Goal: Task Accomplishment & Management: Manage account settings

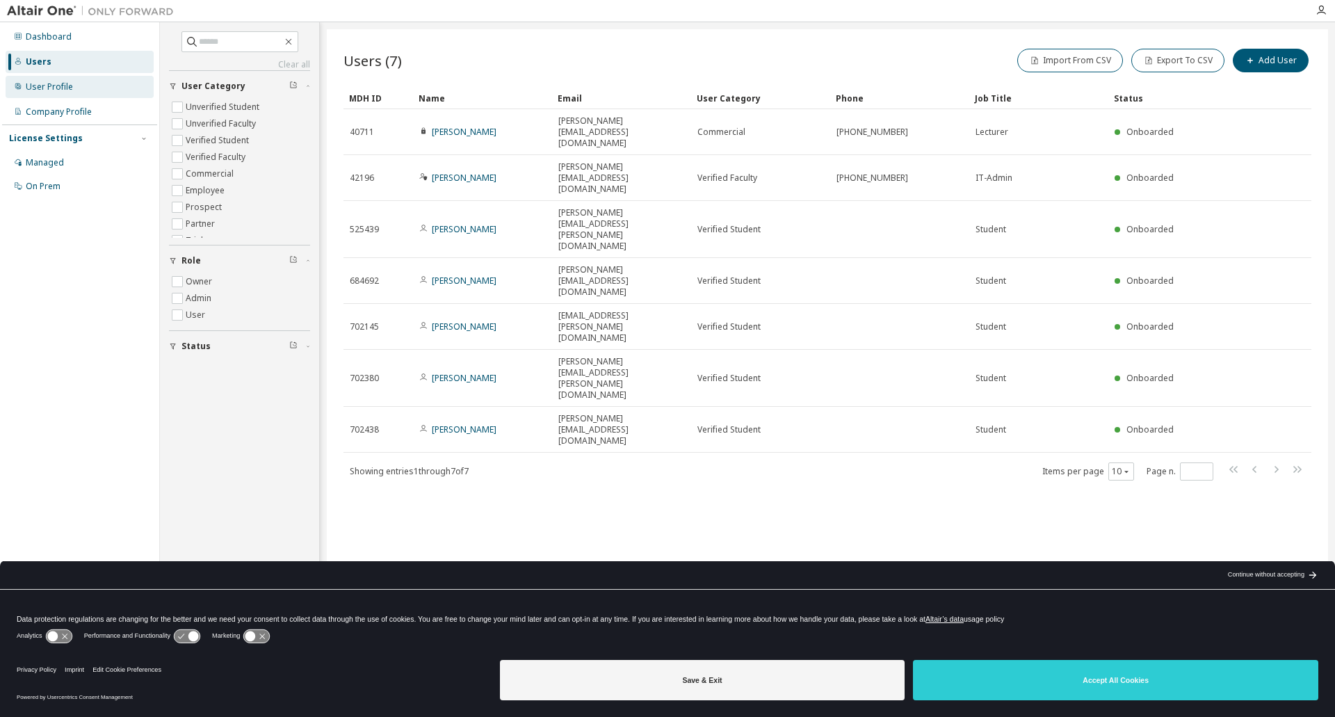
click at [56, 88] on div "User Profile" at bounding box center [49, 86] width 47 height 11
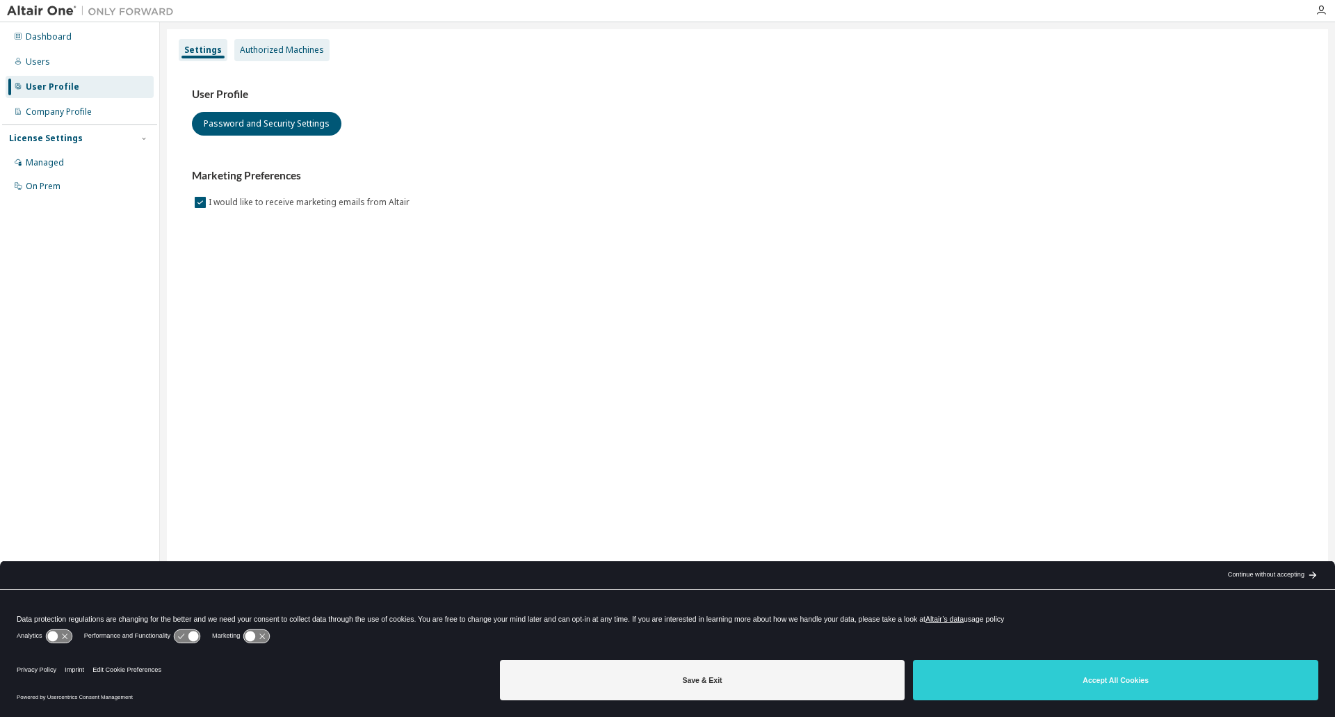
click at [303, 52] on div "Authorized Machines" at bounding box center [282, 49] width 84 height 11
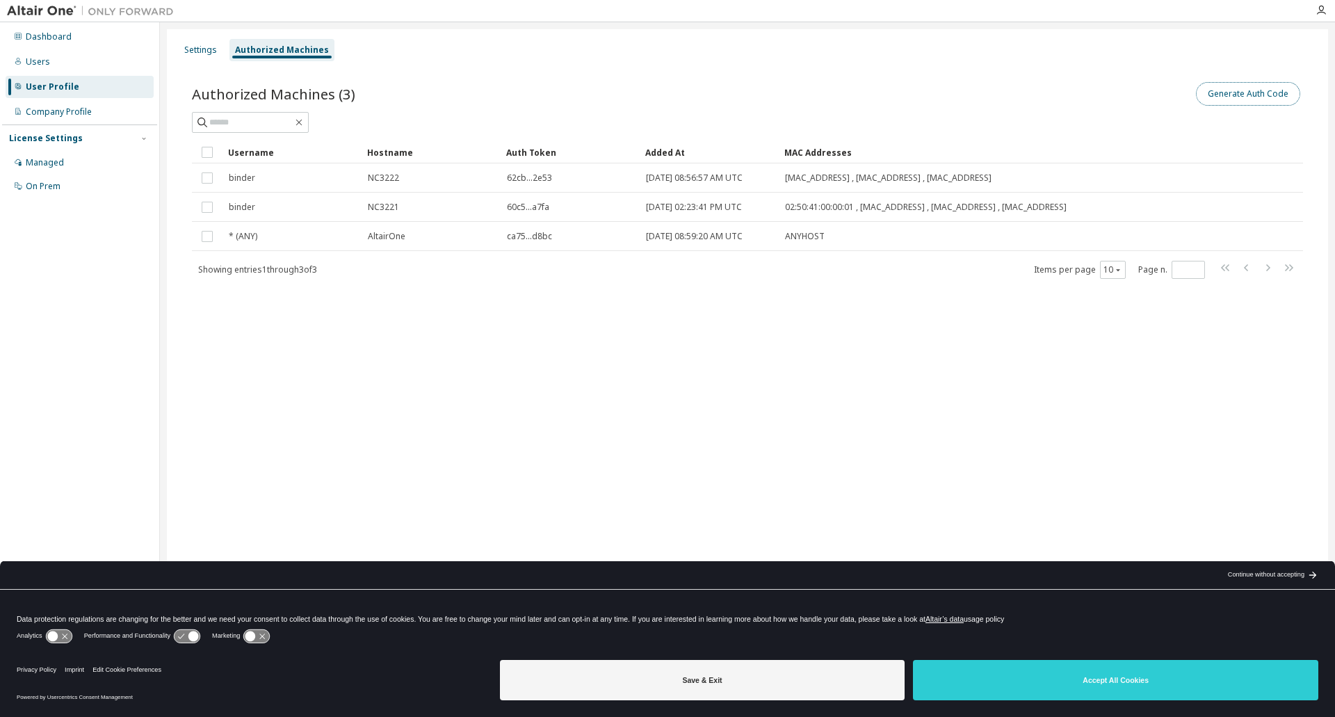
click at [1244, 99] on button "Generate Auth Code" at bounding box center [1248, 94] width 104 height 24
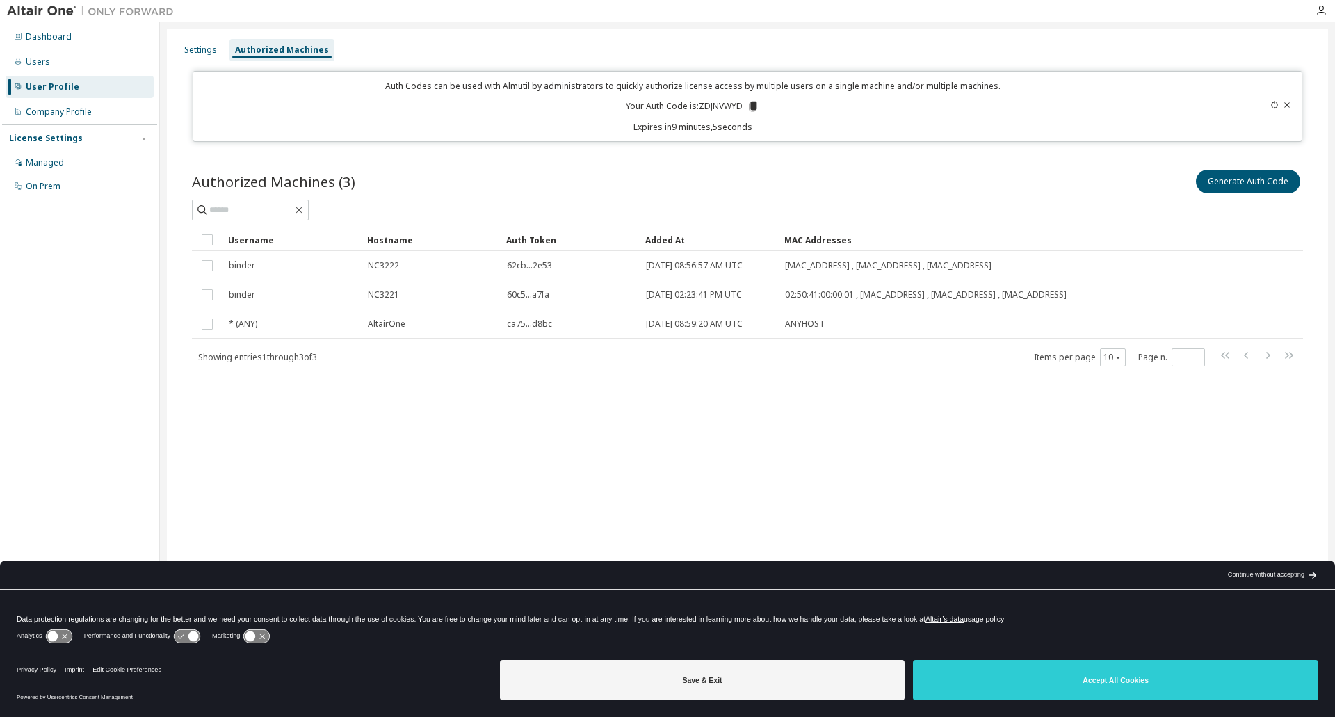
click at [69, 90] on div "User Profile" at bounding box center [53, 86] width 54 height 11
click at [200, 49] on div "Settings" at bounding box center [200, 49] width 33 height 11
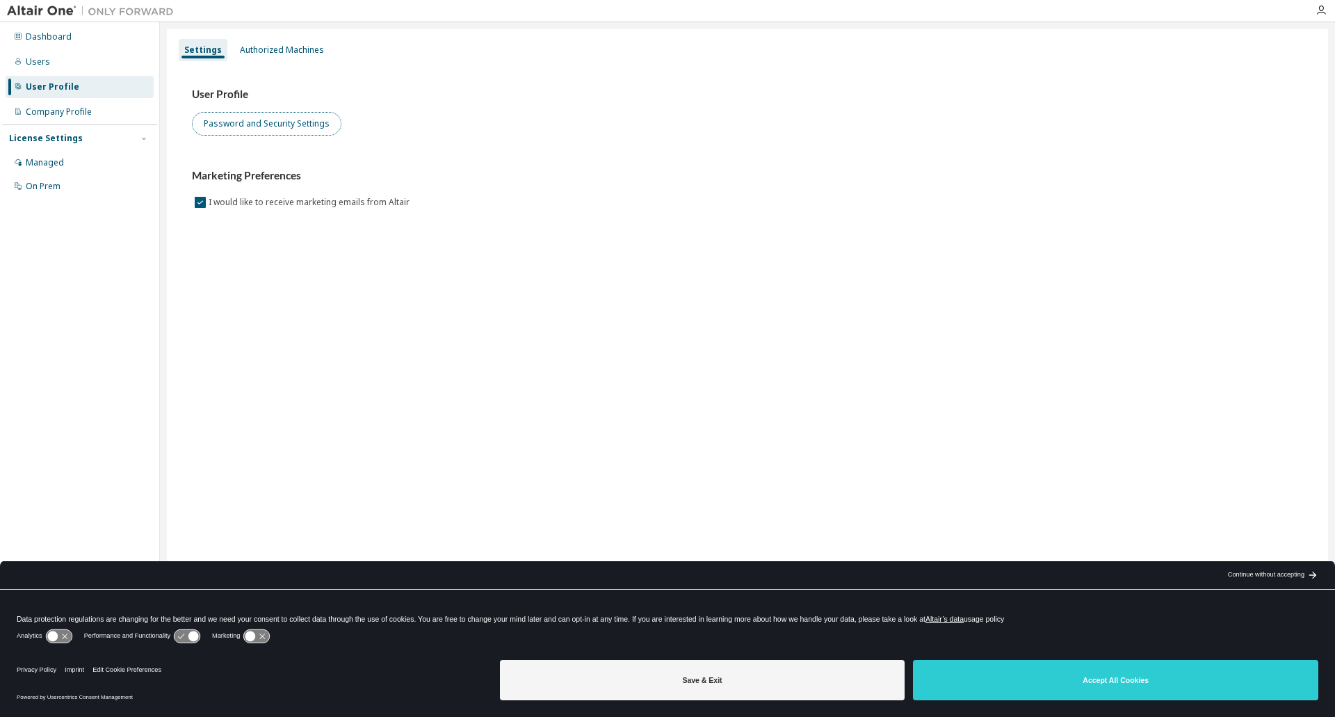
click at [263, 124] on button "Password and Security Settings" at bounding box center [266, 124] width 149 height 24
click at [268, 47] on div "Authorized Machines" at bounding box center [282, 49] width 84 height 11
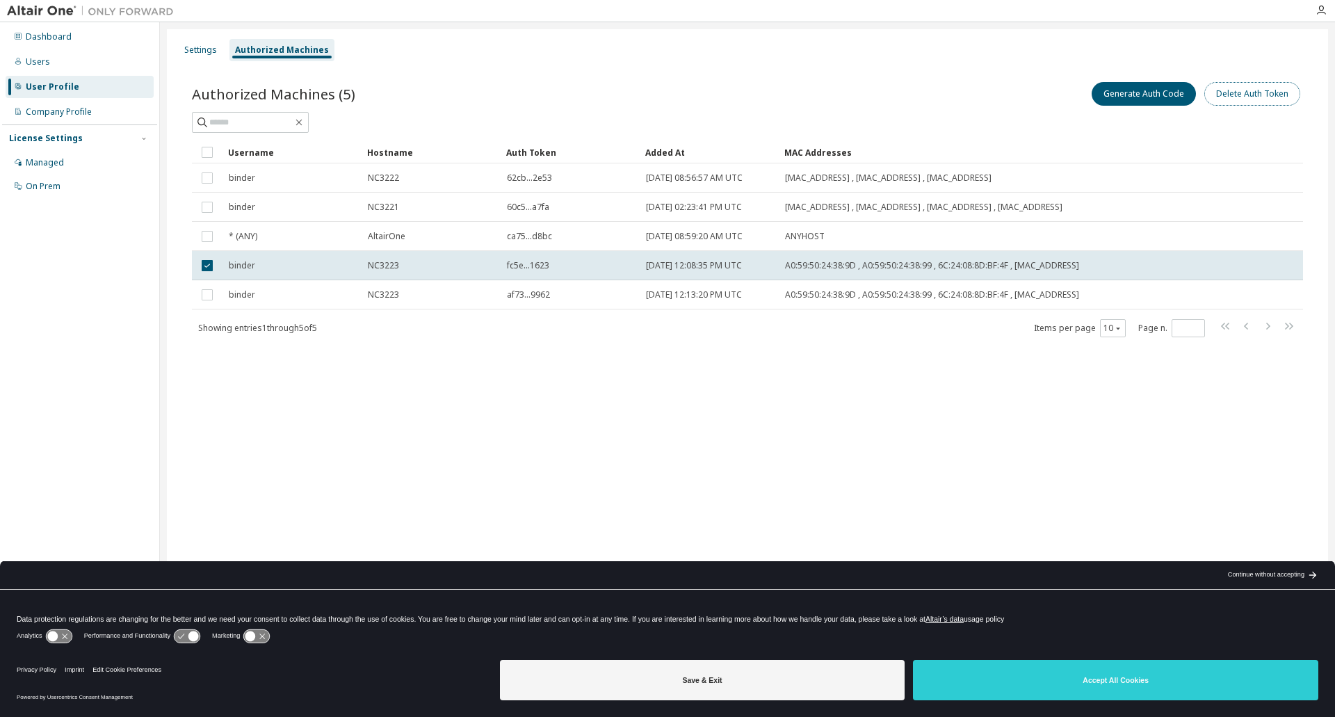
click at [1244, 96] on button "Delete Auth Token" at bounding box center [1252, 94] width 96 height 24
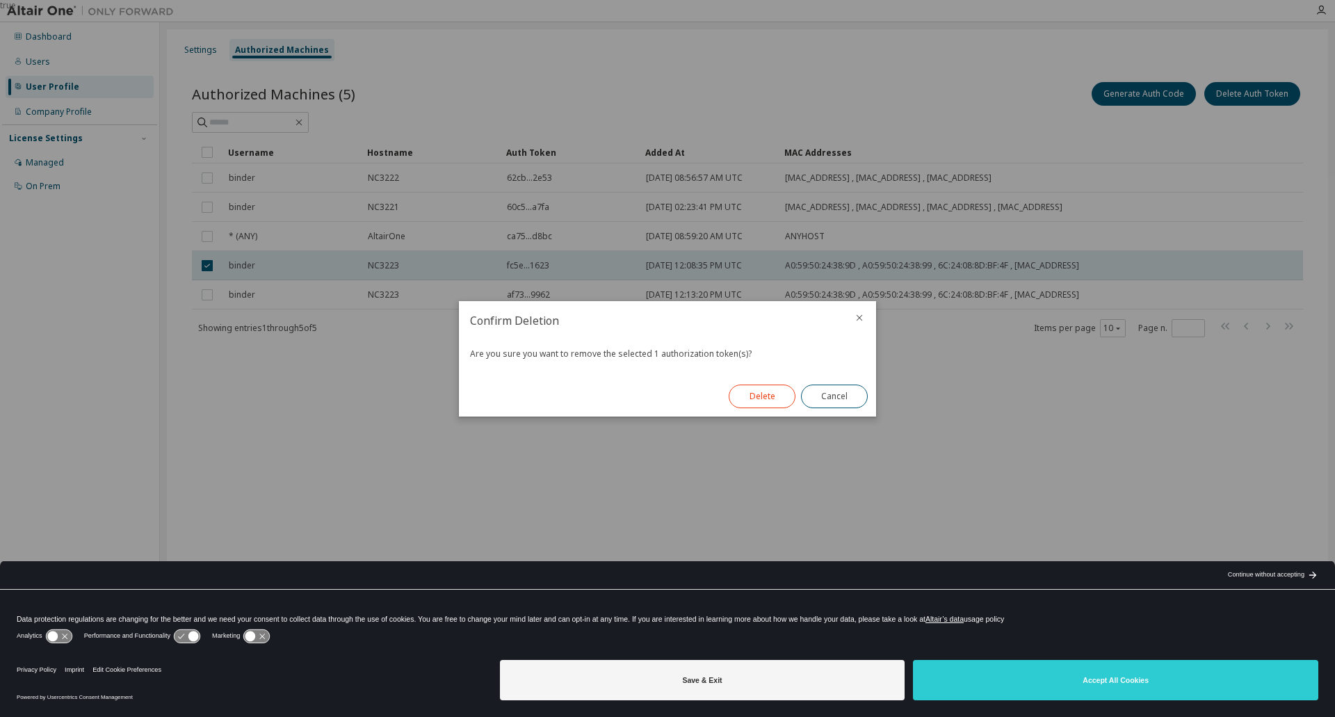
click at [758, 395] on button "Delete" at bounding box center [761, 396] width 67 height 24
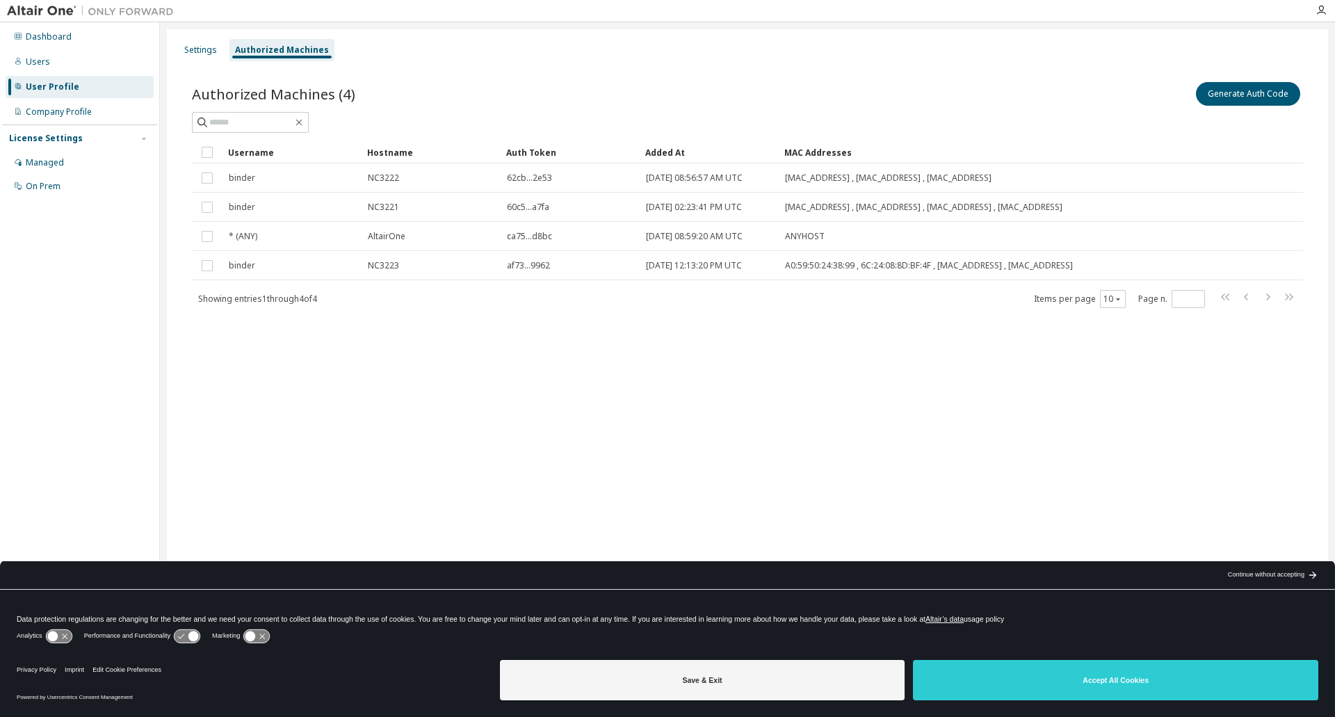
click at [416, 325] on div "Authorized Machines (4) Generate Auth Code Clear Load Save Save As Field Operat…" at bounding box center [747, 204] width 1144 height 282
click at [49, 168] on div "Managed" at bounding box center [45, 162] width 38 height 11
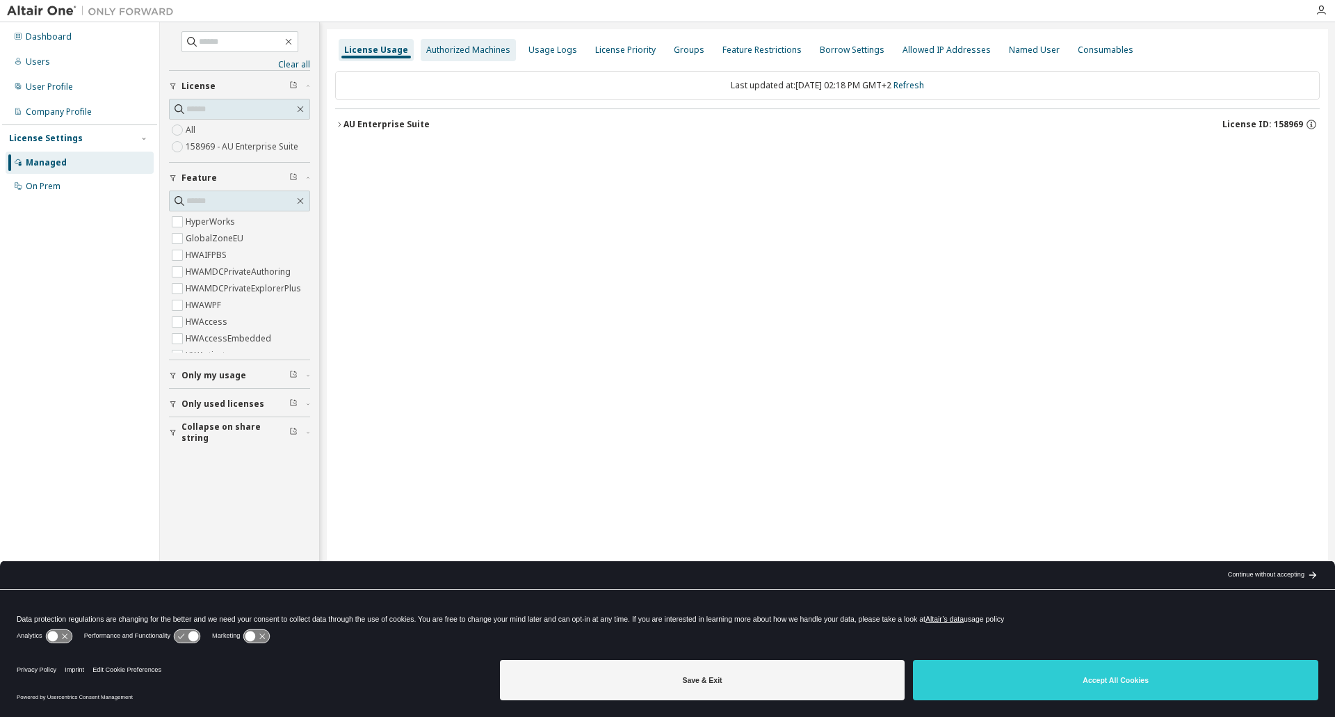
click at [438, 44] on div "Authorized Machines" at bounding box center [468, 49] width 84 height 11
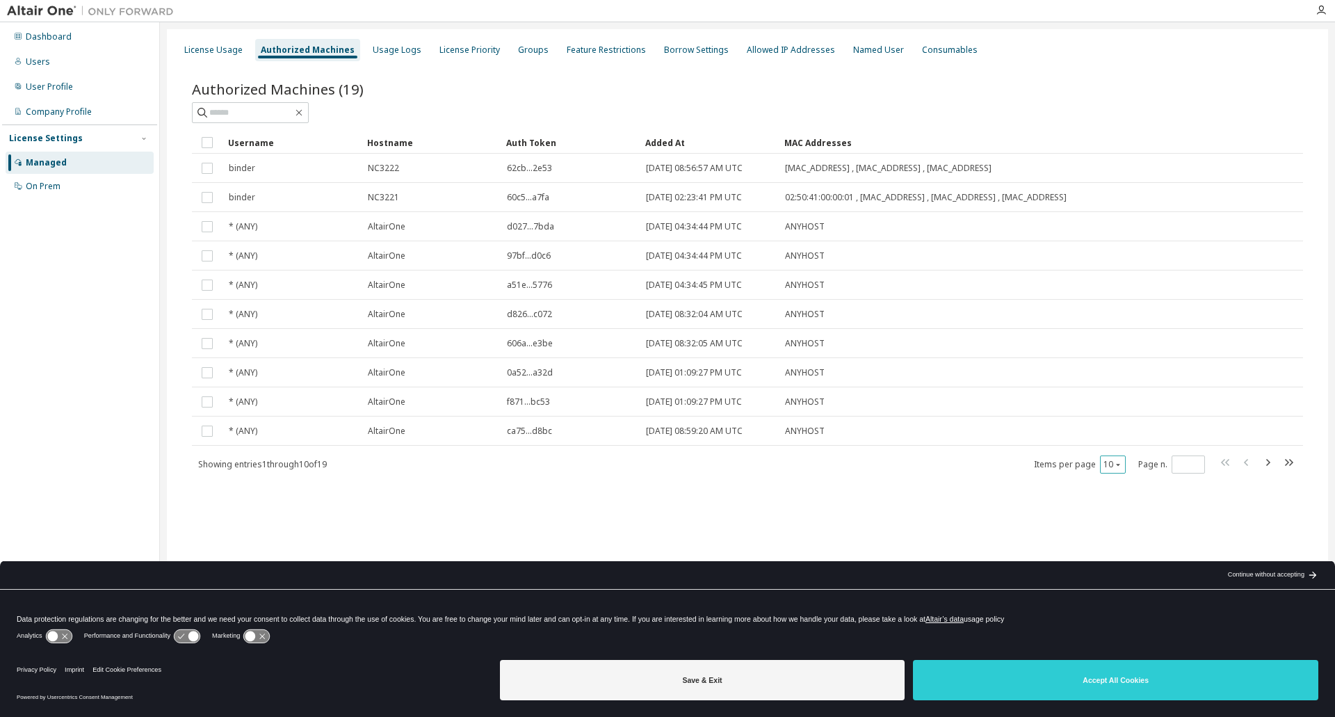
click at [1122, 468] on icon "button" at bounding box center [1118, 464] width 8 height 8
click at [1125, 546] on div "100" at bounding box center [1155, 550] width 111 height 17
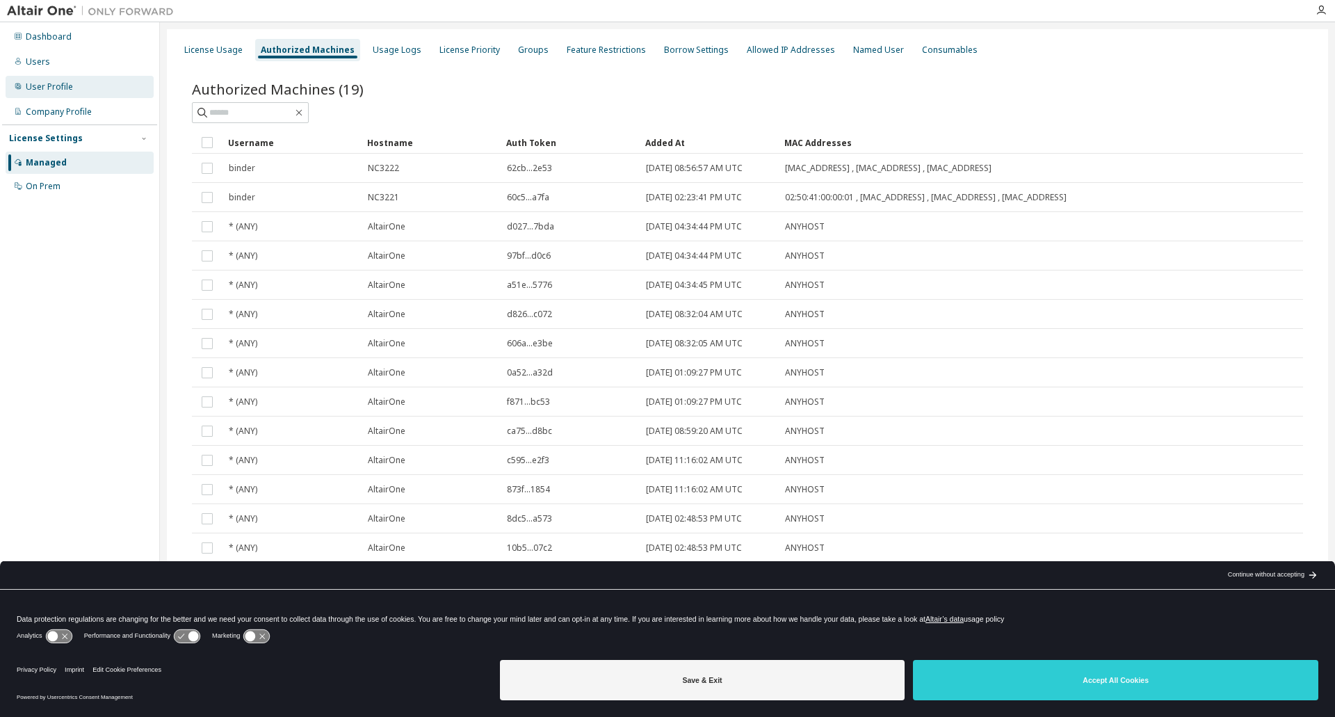
click at [69, 91] on div "User Profile" at bounding box center [49, 86] width 47 height 11
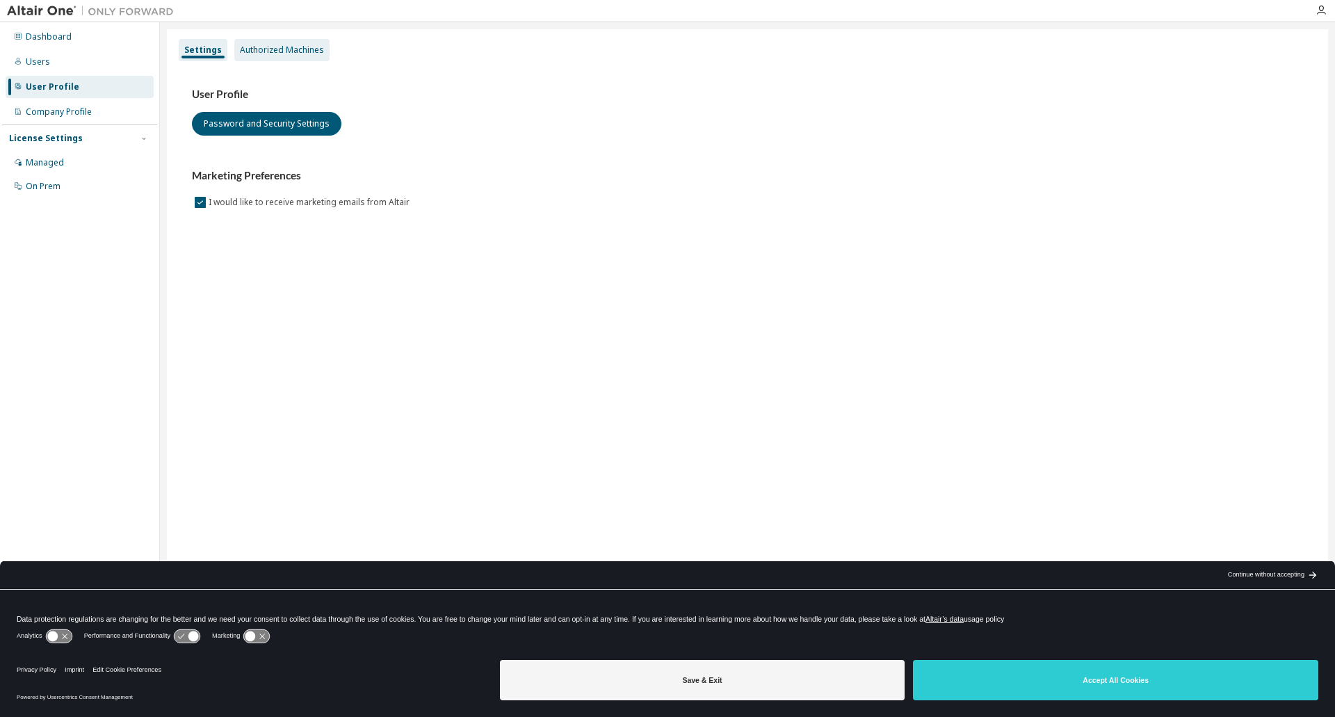
click at [284, 46] on div "Authorized Machines" at bounding box center [282, 49] width 84 height 11
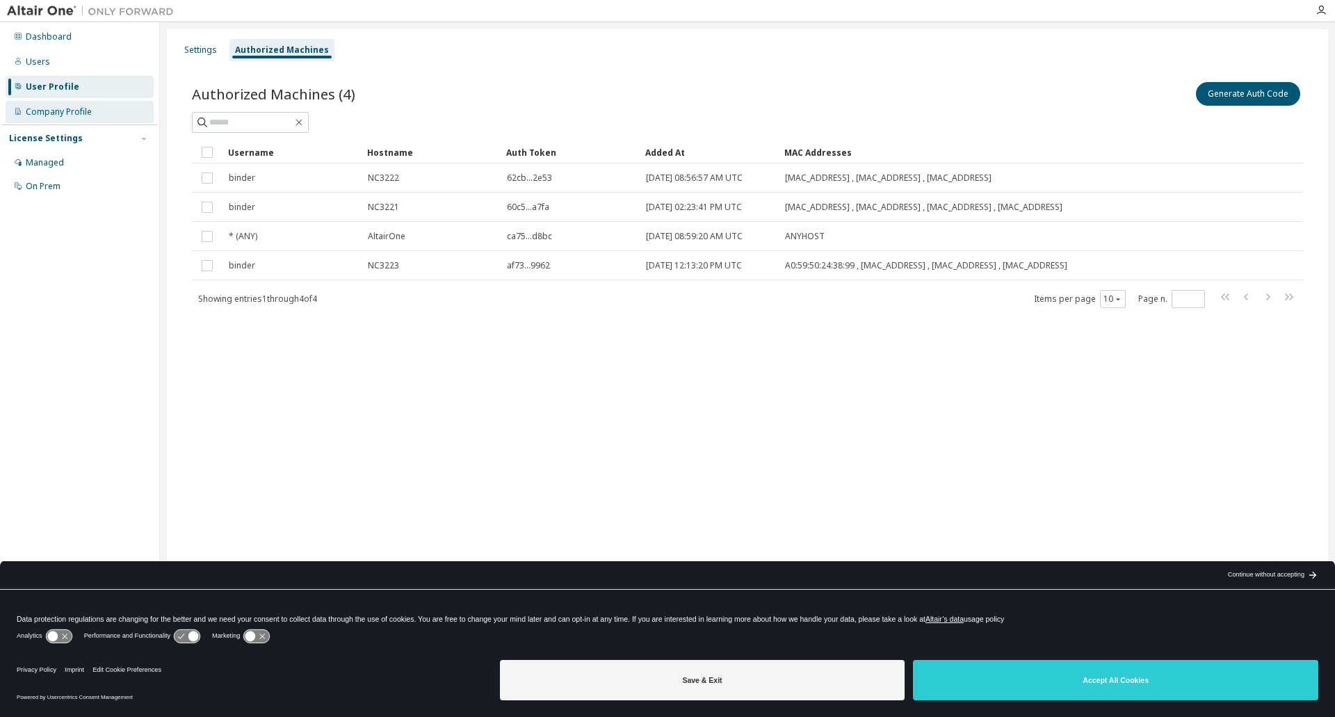
click at [74, 109] on div "Company Profile" at bounding box center [59, 111] width 66 height 11
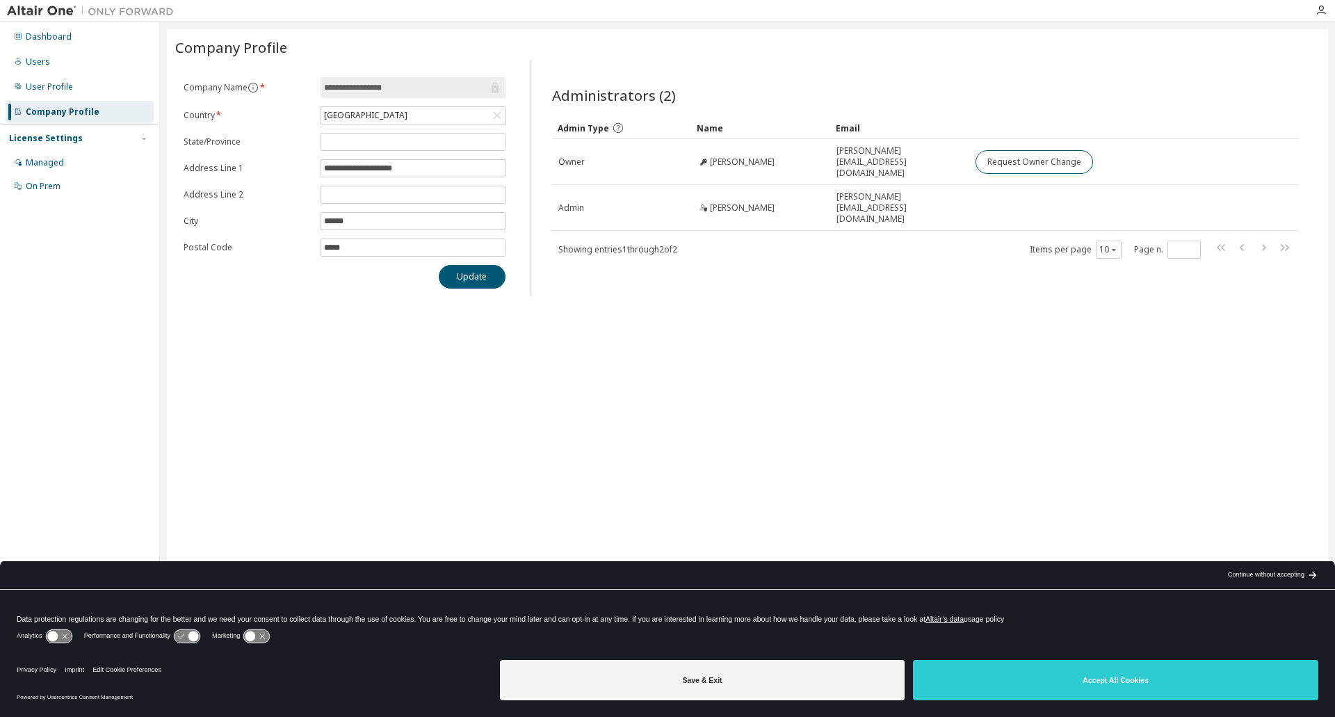
click at [97, 140] on div "License Settings" at bounding box center [79, 138] width 141 height 13
click at [68, 138] on div "License Settings" at bounding box center [46, 138] width 74 height 11
click at [67, 165] on div "Managed" at bounding box center [80, 163] width 148 height 22
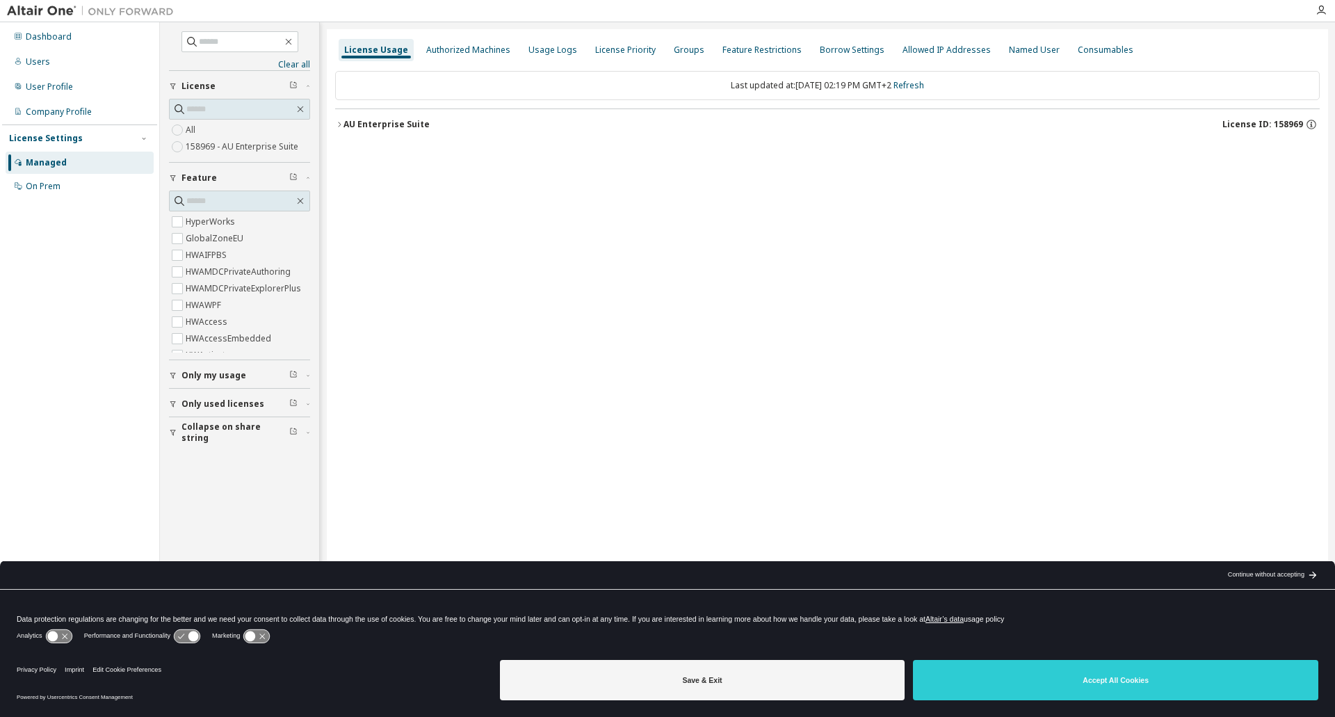
click at [335, 123] on div "License Usage Authorized Machines Usage Logs License Priority Groups Feature Re…" at bounding box center [827, 349] width 1001 height 640
click at [338, 123] on icon "button" at bounding box center [339, 124] width 8 height 8
click at [341, 124] on icon "button" at bounding box center [339, 124] width 8 height 8
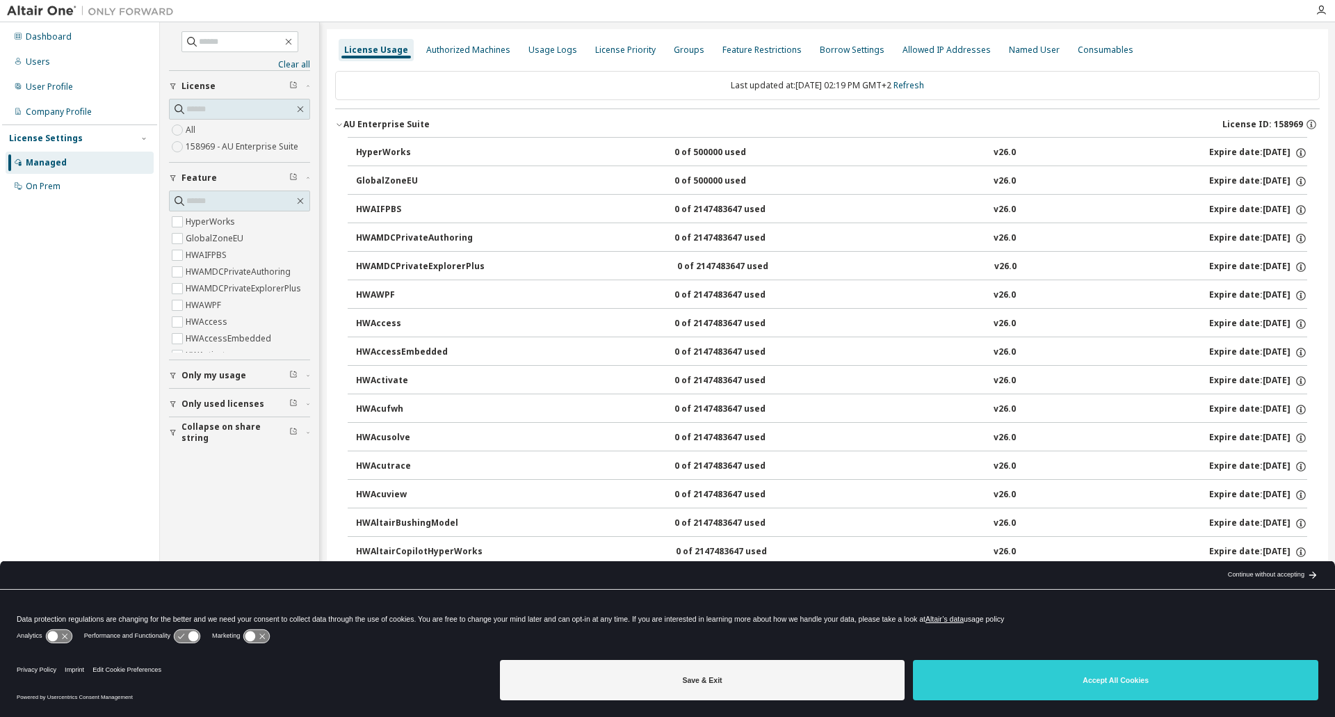
click at [993, 150] on div "v26.0" at bounding box center [1004, 153] width 22 height 13
click at [40, 92] on div "User Profile" at bounding box center [80, 87] width 148 height 22
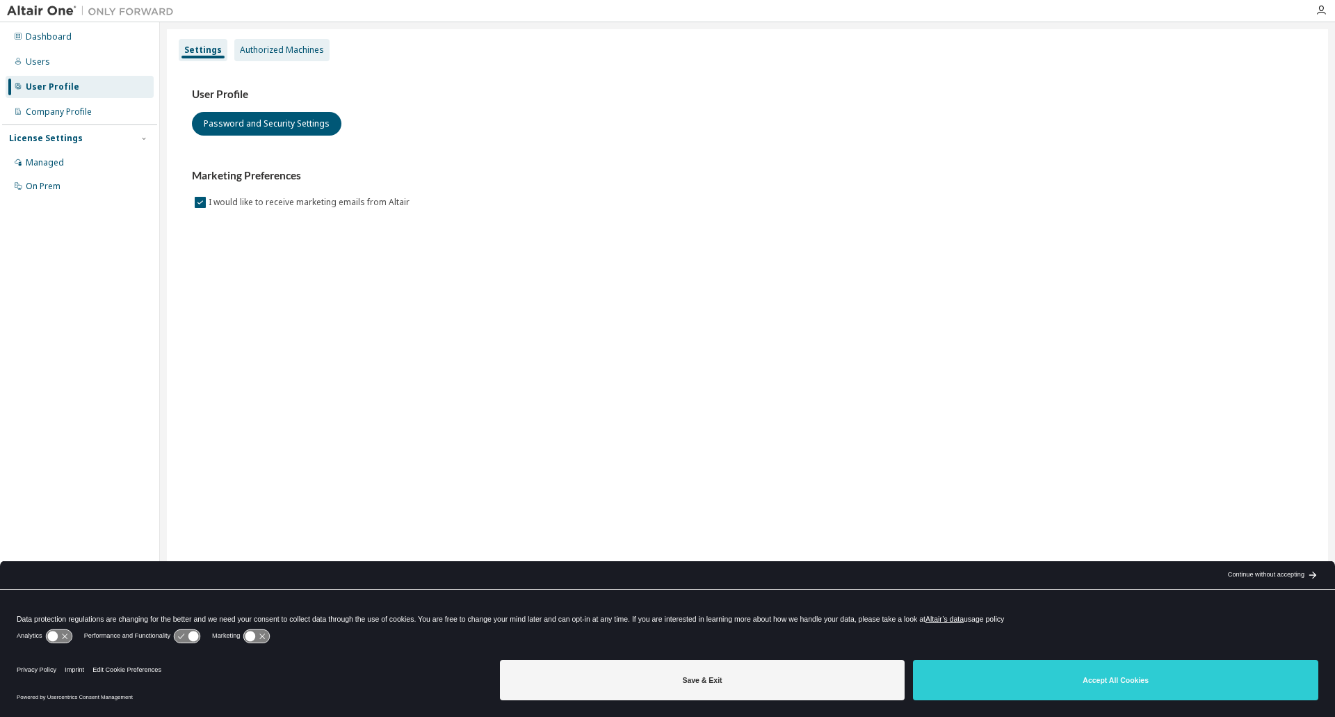
drag, startPoint x: 268, startPoint y: 52, endPoint x: 266, endPoint y: 62, distance: 10.1
click at [268, 54] on div "Authorized Machines" at bounding box center [282, 49] width 84 height 11
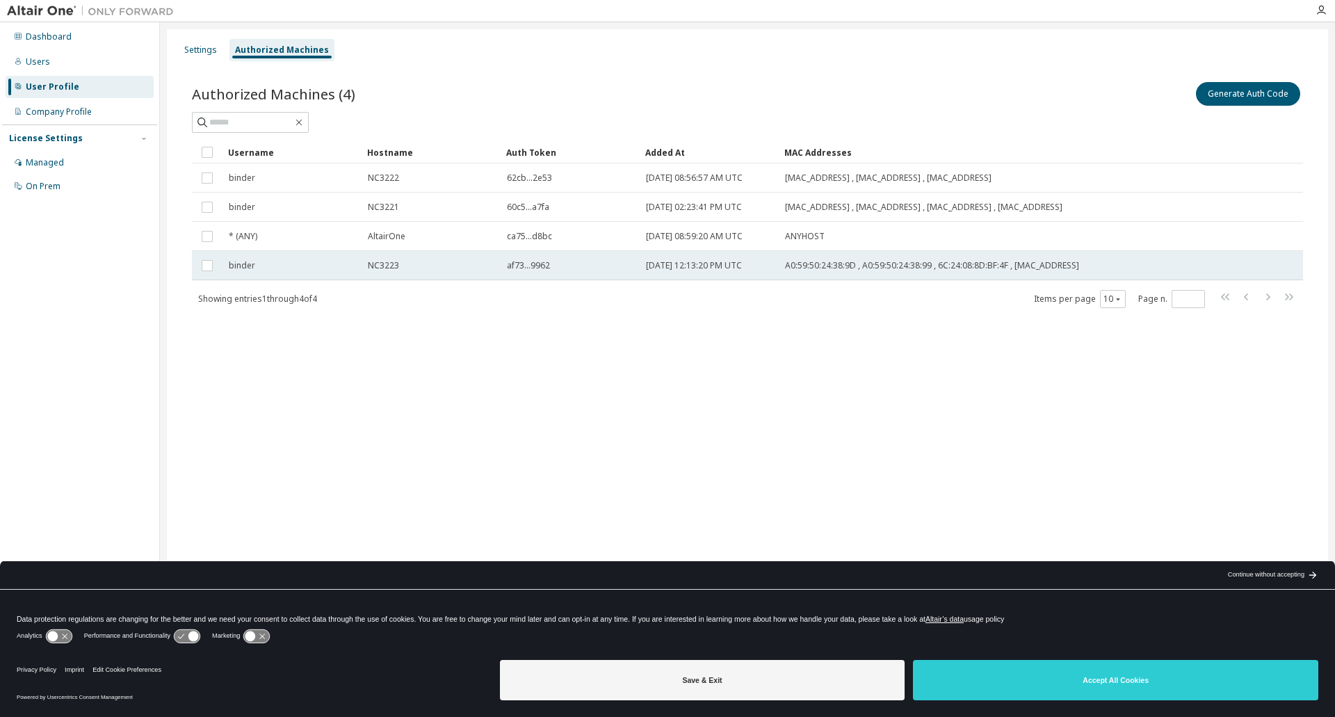
click at [755, 278] on td "[DATE] 12:13:20 PM UTC" at bounding box center [709, 265] width 139 height 29
click at [1267, 86] on button "Delete Auth Token" at bounding box center [1252, 94] width 96 height 24
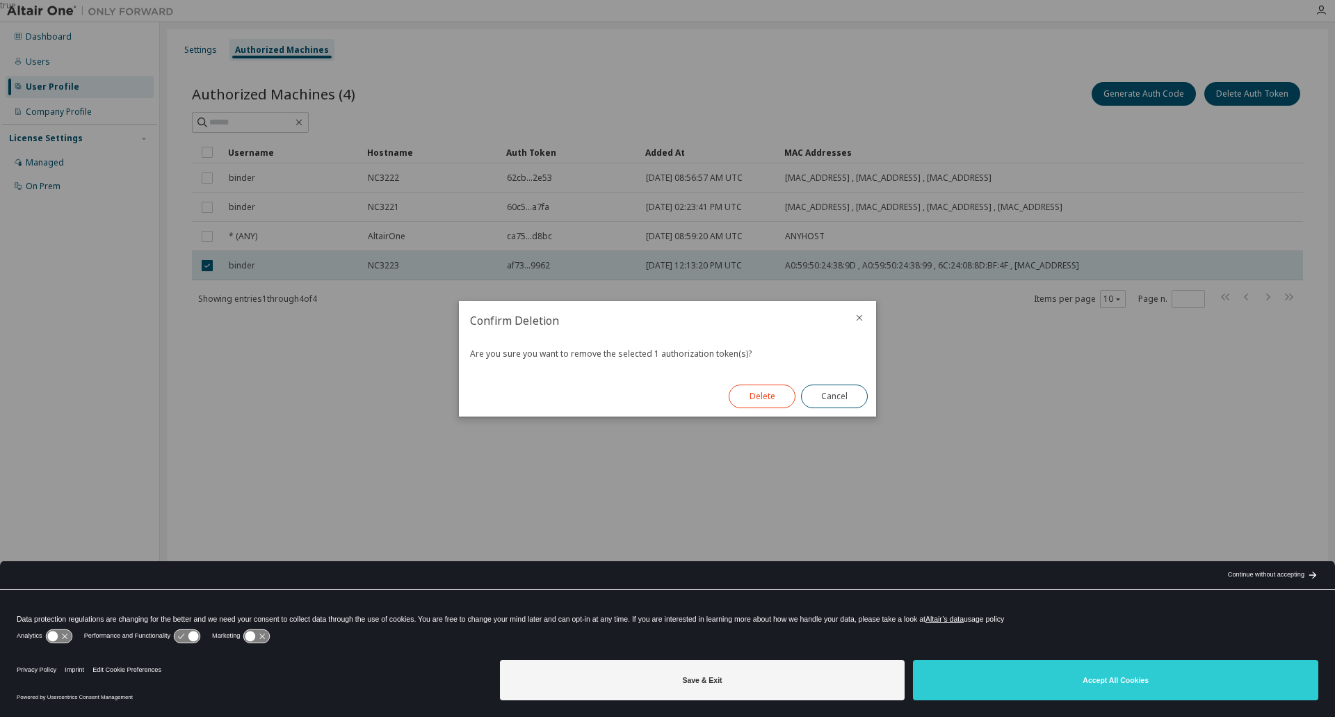
click at [760, 398] on button "Delete" at bounding box center [761, 396] width 67 height 24
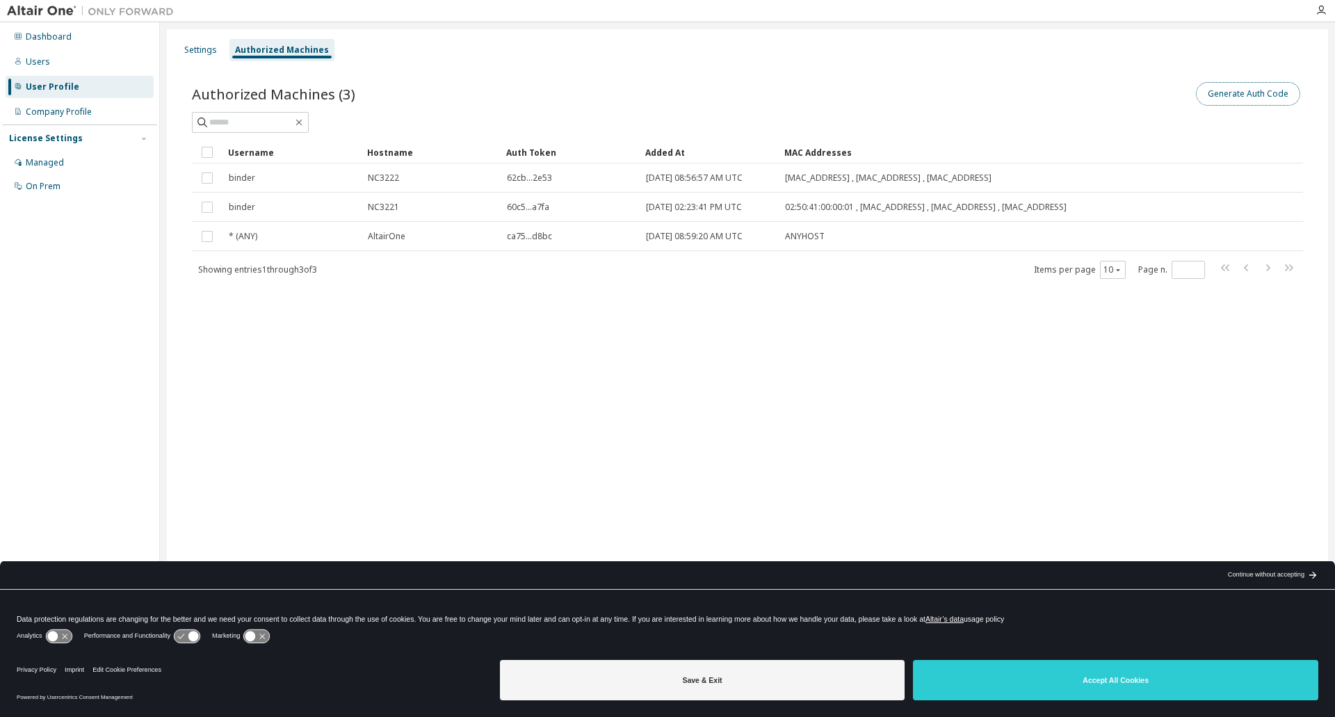
click at [1229, 93] on button "Generate Auth Code" at bounding box center [1248, 94] width 104 height 24
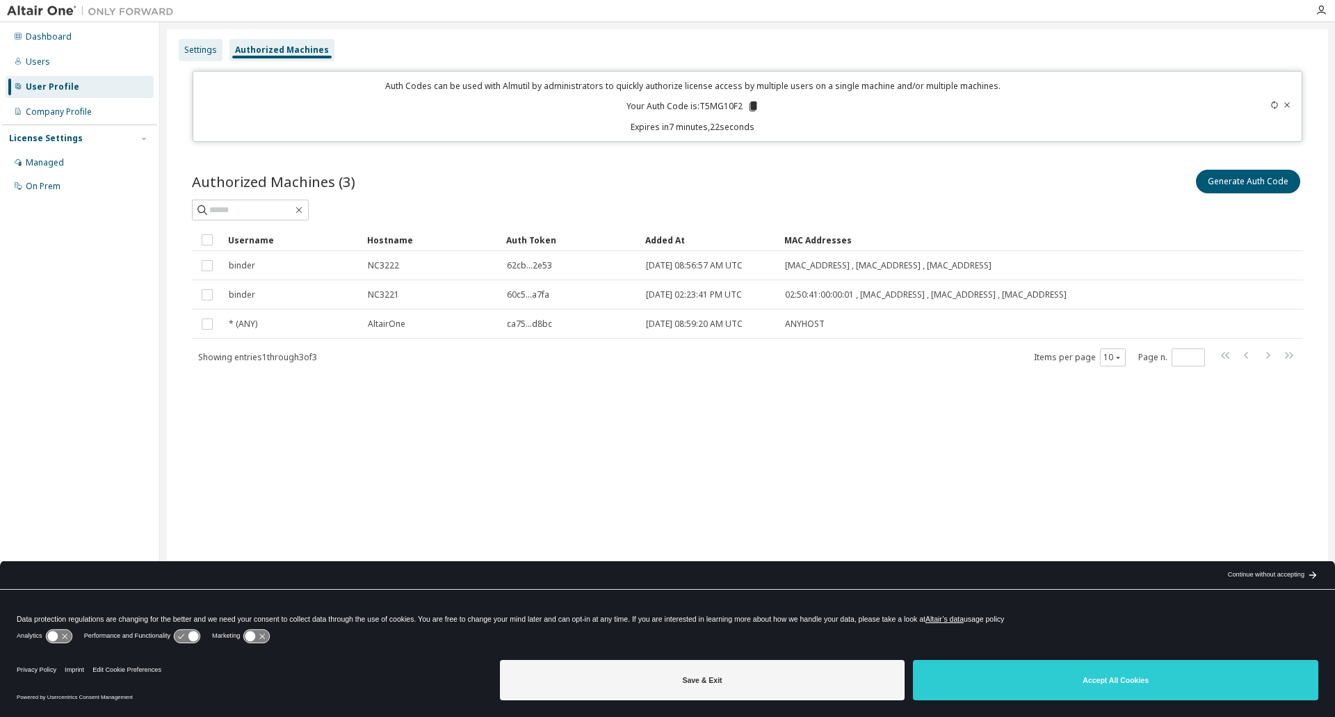
click at [208, 51] on div "Settings" at bounding box center [200, 49] width 33 height 11
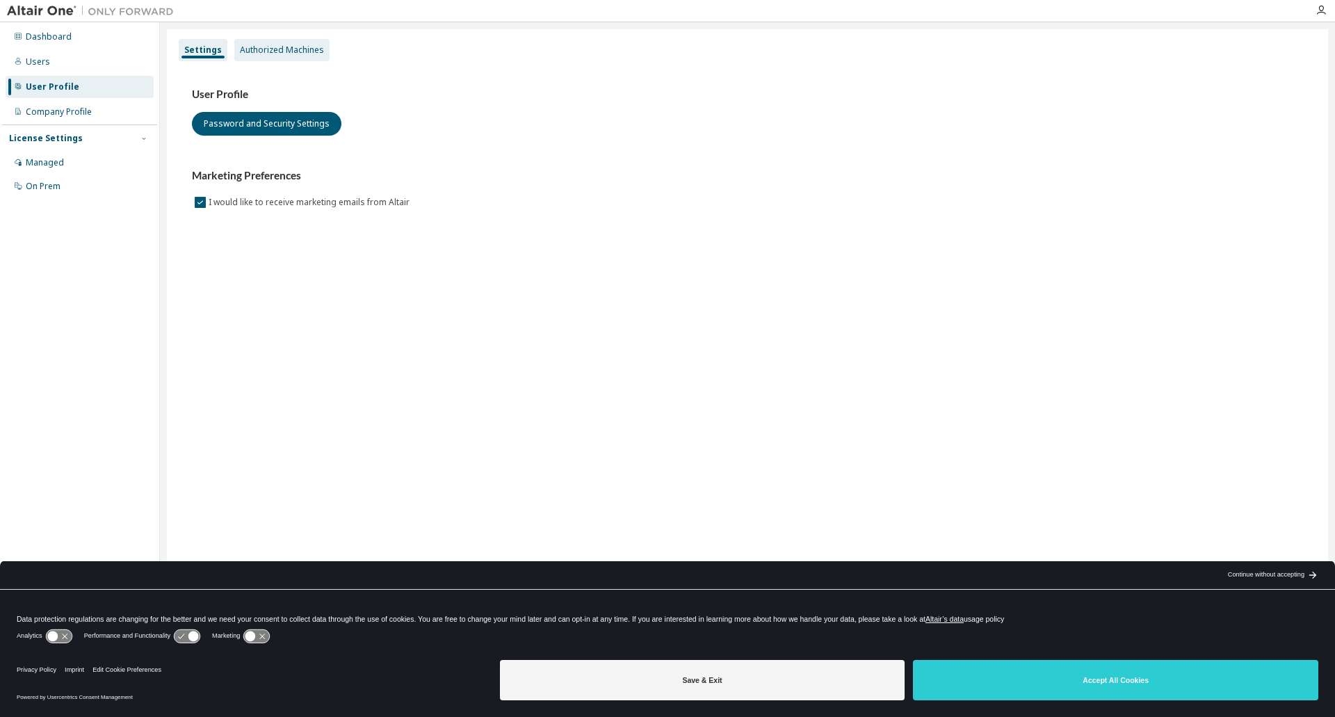
click at [276, 53] on div "Authorized Machines" at bounding box center [282, 49] width 84 height 11
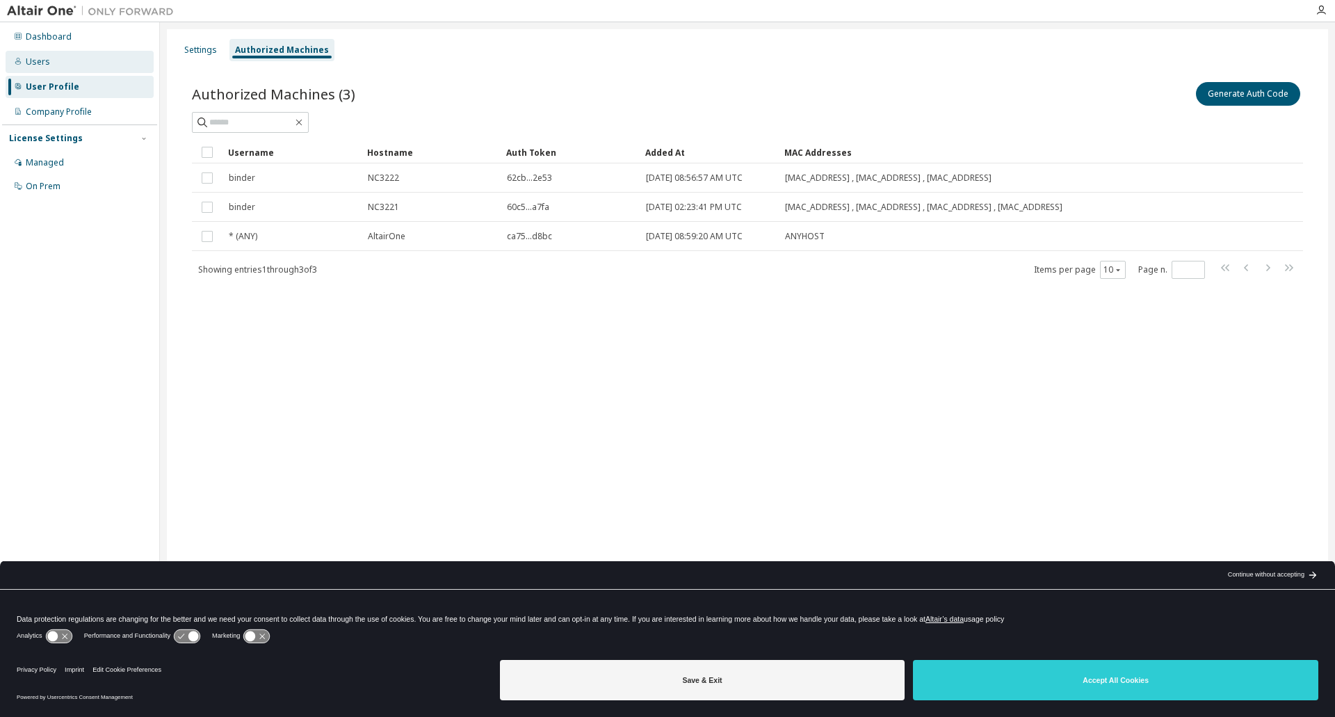
click at [47, 62] on div "Users" at bounding box center [38, 61] width 24 height 11
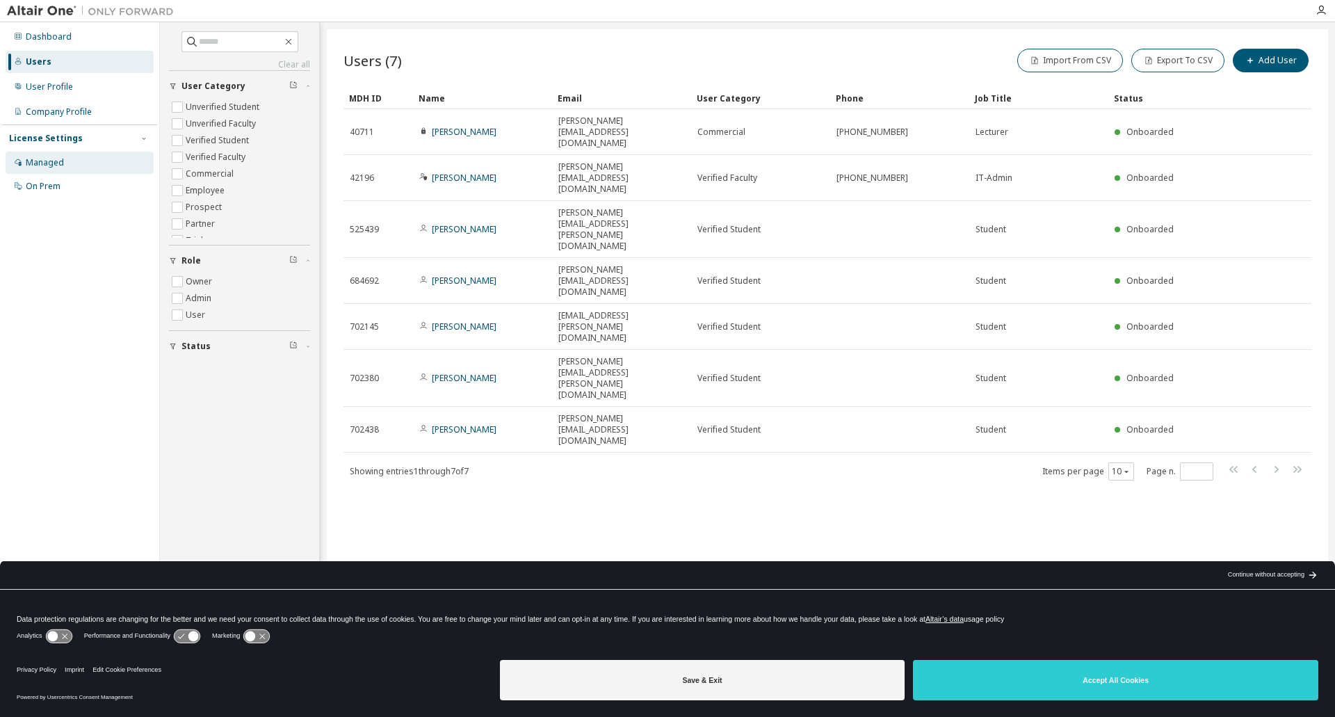
click at [43, 163] on div "Managed" at bounding box center [45, 162] width 38 height 11
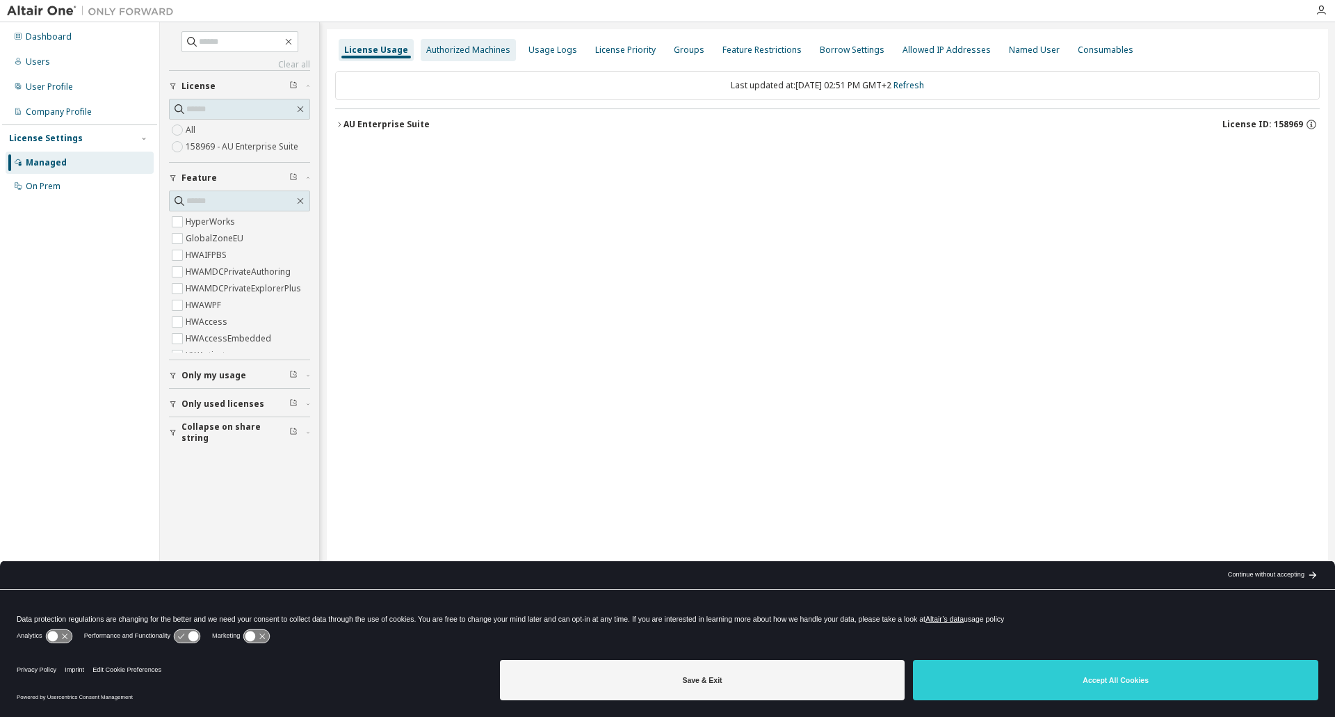
click at [485, 53] on div "Authorized Machines" at bounding box center [468, 49] width 84 height 11
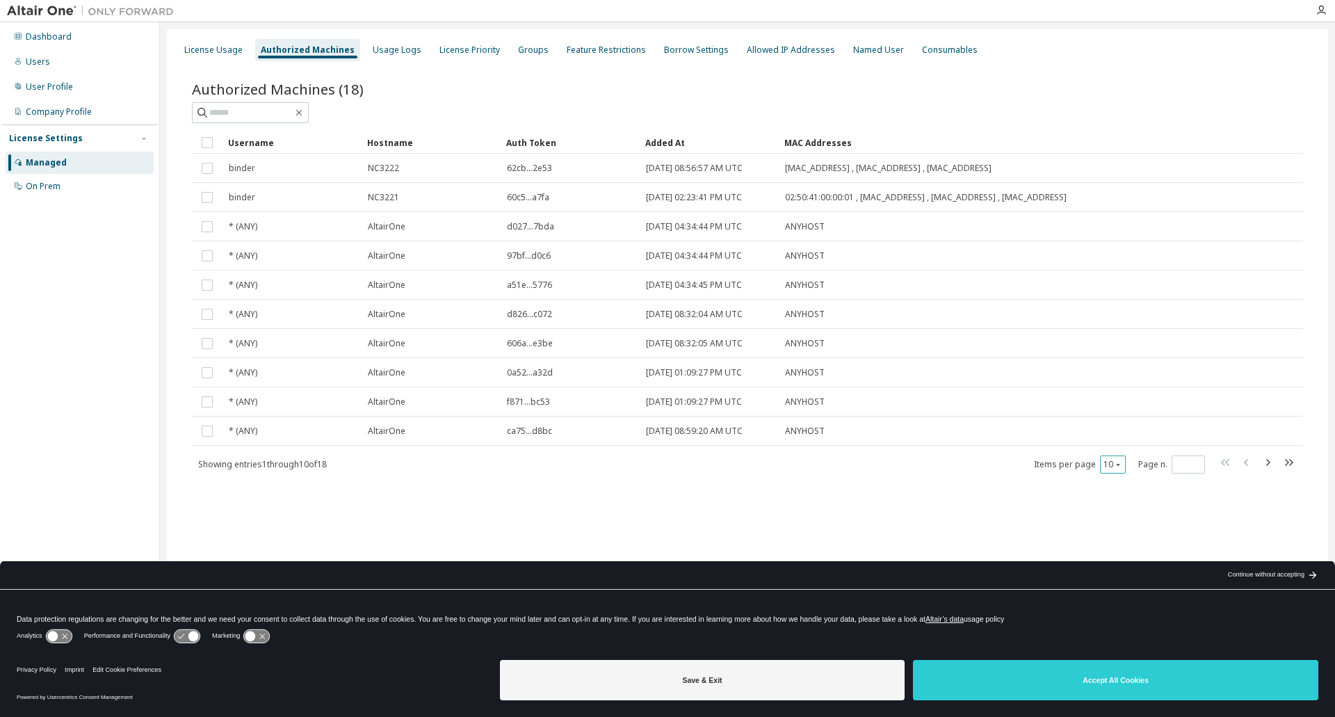
click at [1122, 466] on icon "button" at bounding box center [1118, 464] width 8 height 8
click at [1112, 546] on div "100" at bounding box center [1155, 550] width 111 height 17
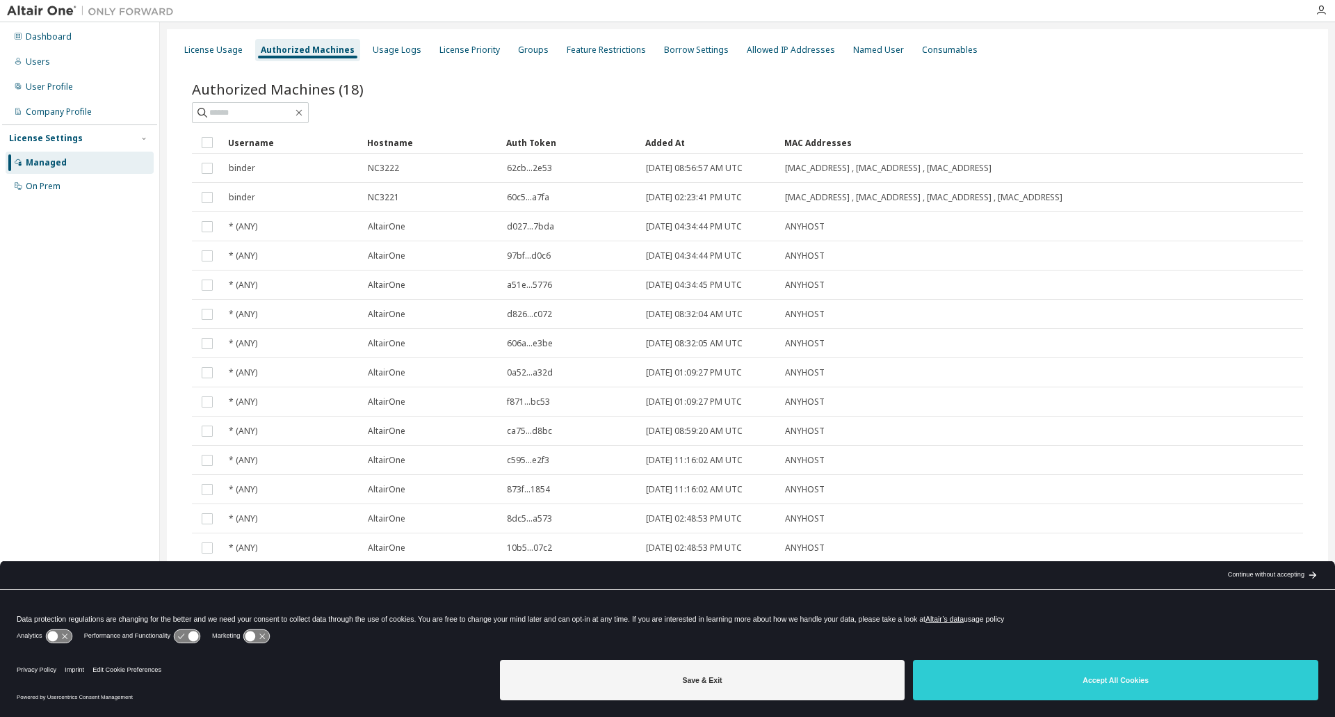
click at [569, 94] on div "Authorized Machines (18)" at bounding box center [747, 88] width 1111 height 19
click at [388, 47] on div "Usage Logs" at bounding box center [397, 49] width 49 height 11
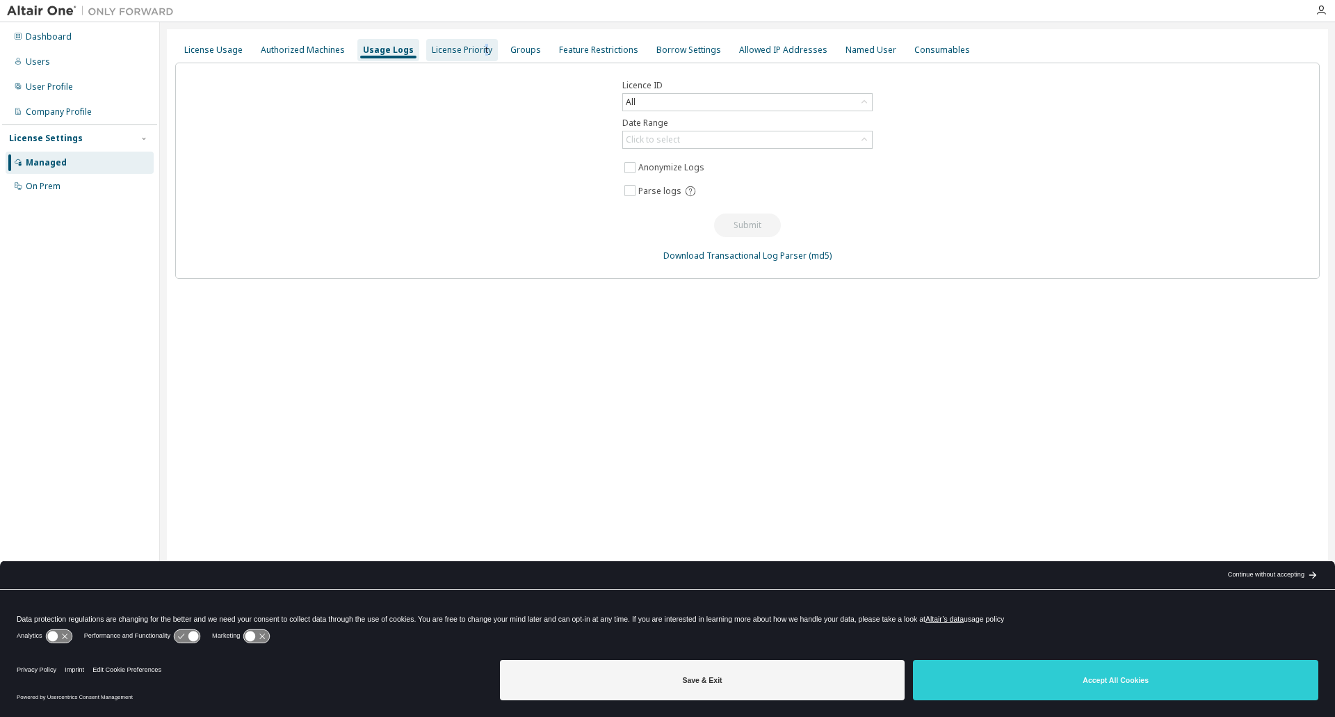
click at [478, 58] on div "License Priority" at bounding box center [462, 50] width 72 height 22
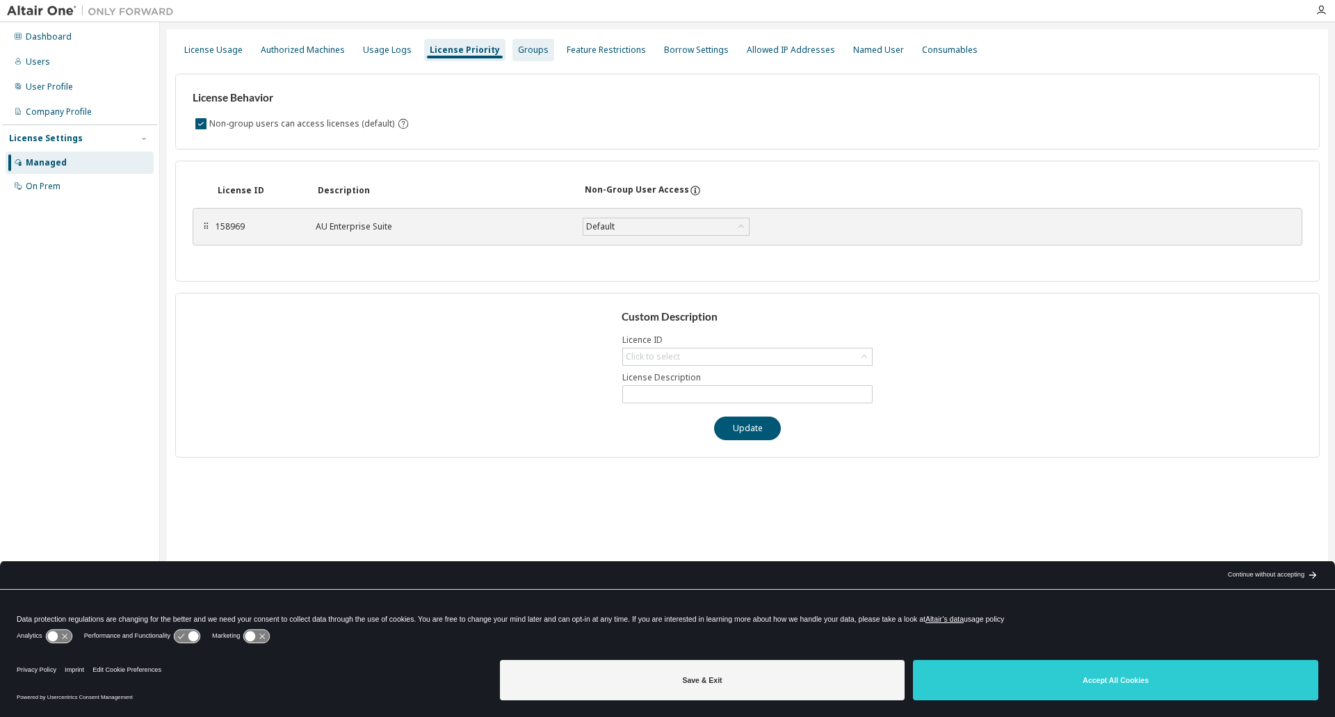
drag, startPoint x: 523, startPoint y: 45, endPoint x: 505, endPoint y: 42, distance: 17.6
click at [521, 47] on div "Groups" at bounding box center [533, 49] width 31 height 11
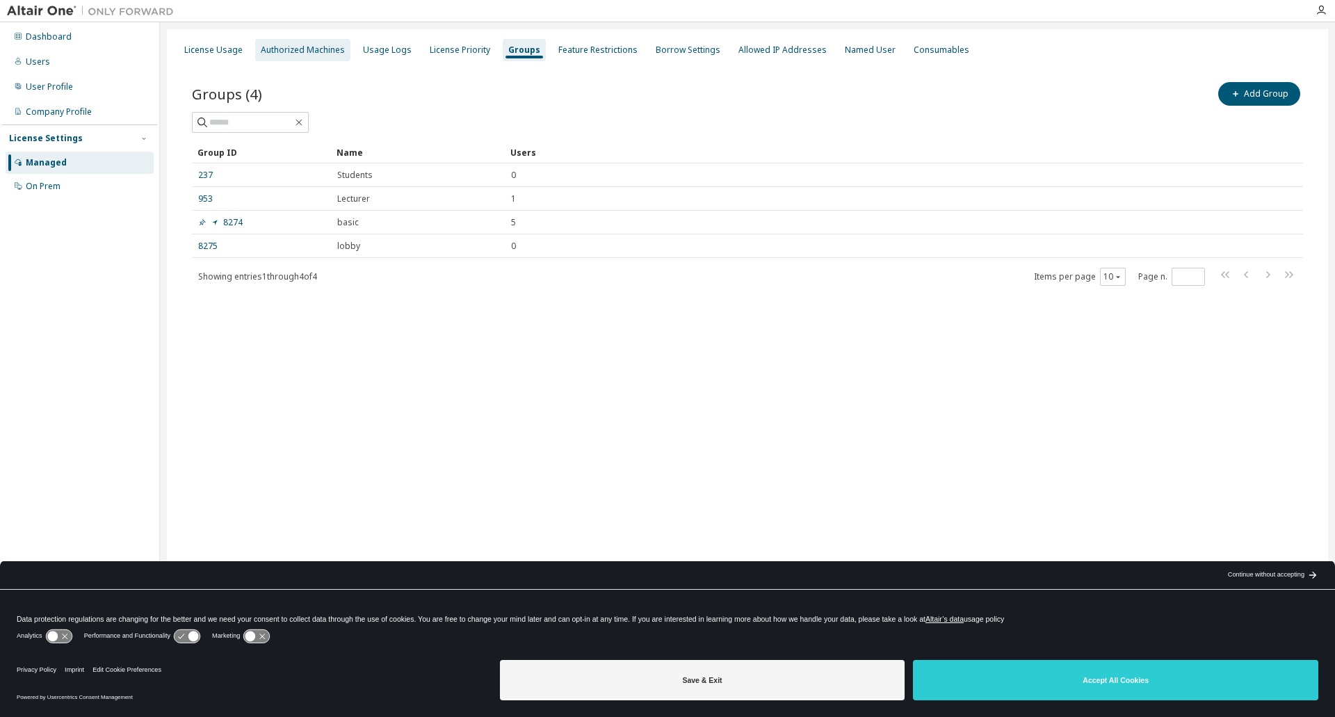
click at [320, 44] on div "Authorized Machines" at bounding box center [303, 49] width 84 height 11
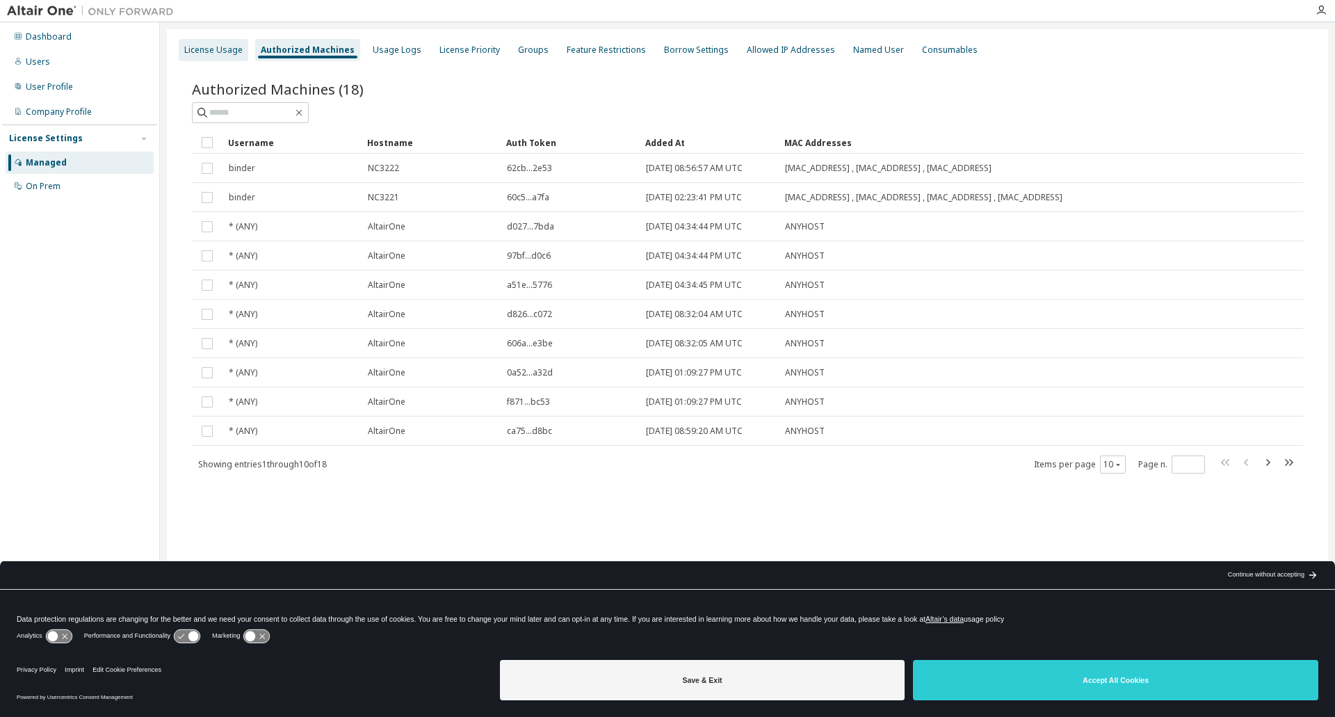
click at [219, 43] on div "License Usage" at bounding box center [214, 50] width 70 height 22
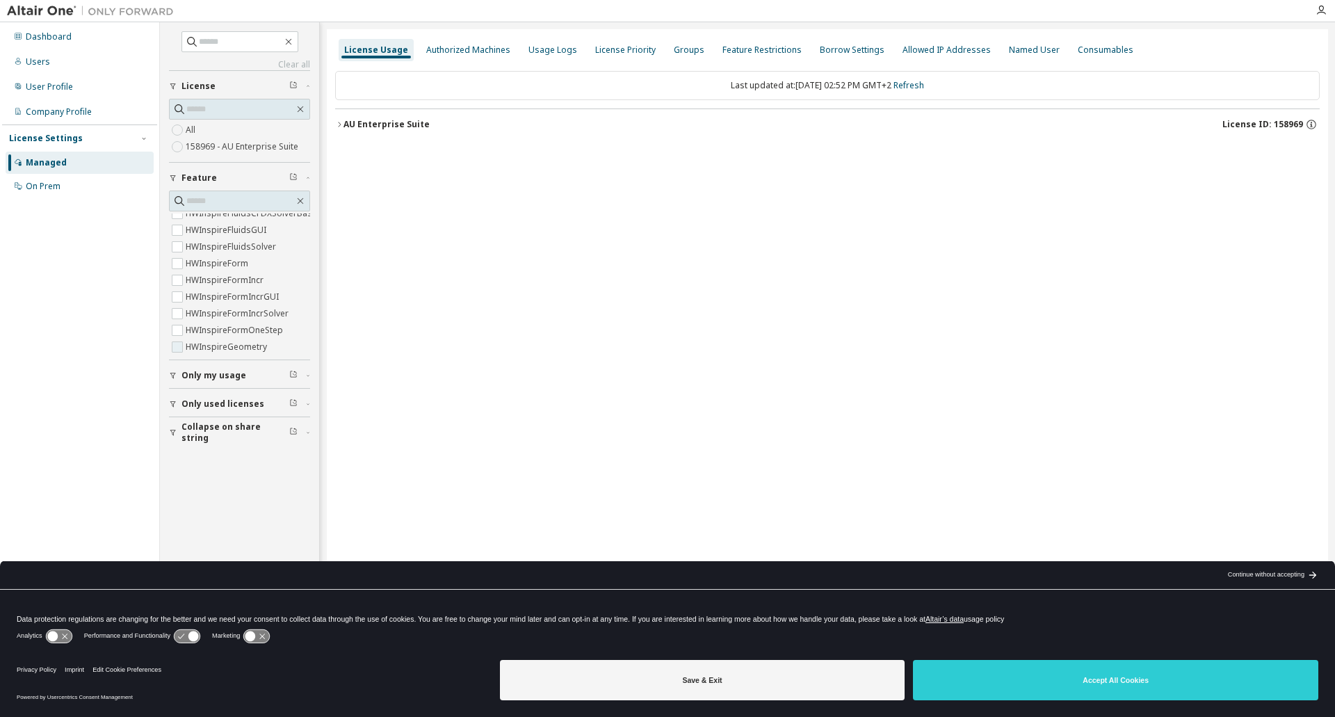
scroll to position [2363, 0]
drag, startPoint x: 201, startPoint y: 283, endPoint x: 116, endPoint y: 268, distance: 86.2
click at [116, 268] on div "Dashboard Users User Profile Company Profile License Settings Managed On Prem" at bounding box center [79, 336] width 155 height 625
click at [466, 48] on div "Authorized Machines" at bounding box center [468, 49] width 84 height 11
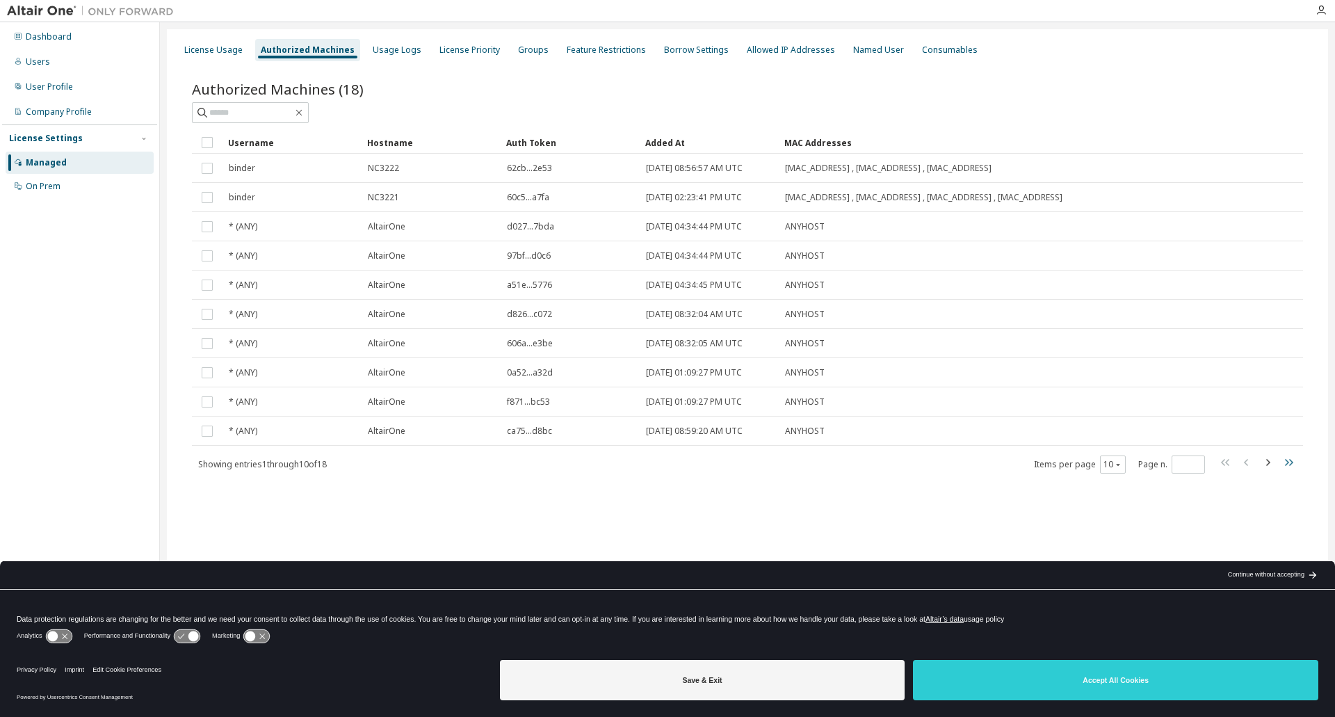
click at [1294, 459] on icon "button" at bounding box center [1288, 462] width 17 height 17
type input "*"
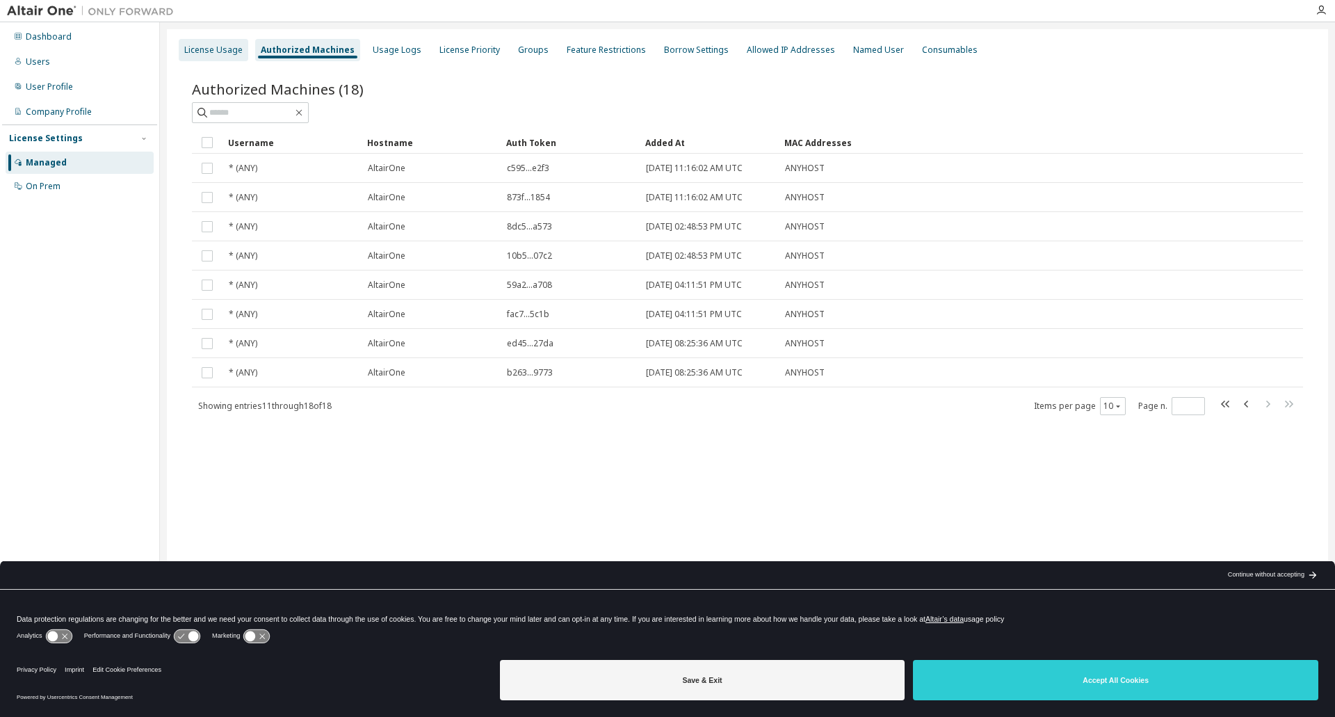
click at [220, 56] on div "License Usage" at bounding box center [214, 50] width 70 height 22
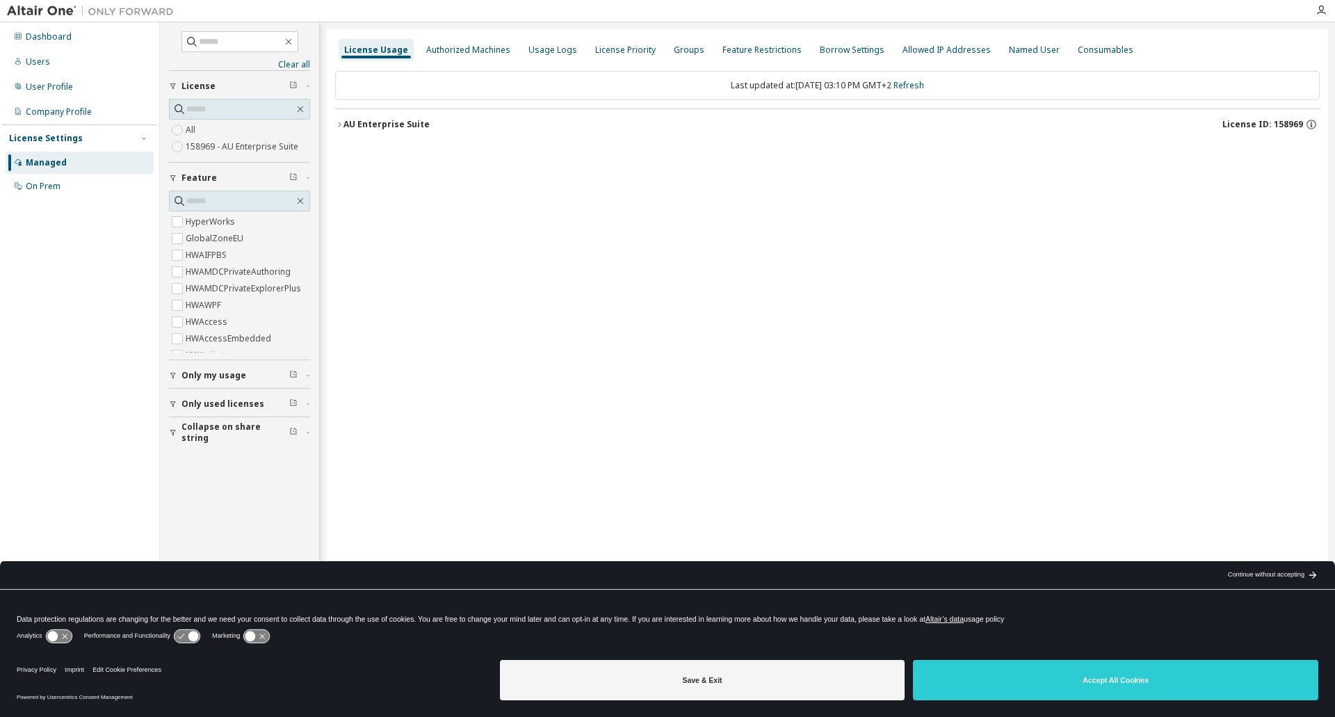
click at [342, 125] on icon "button" at bounding box center [339, 124] width 8 height 8
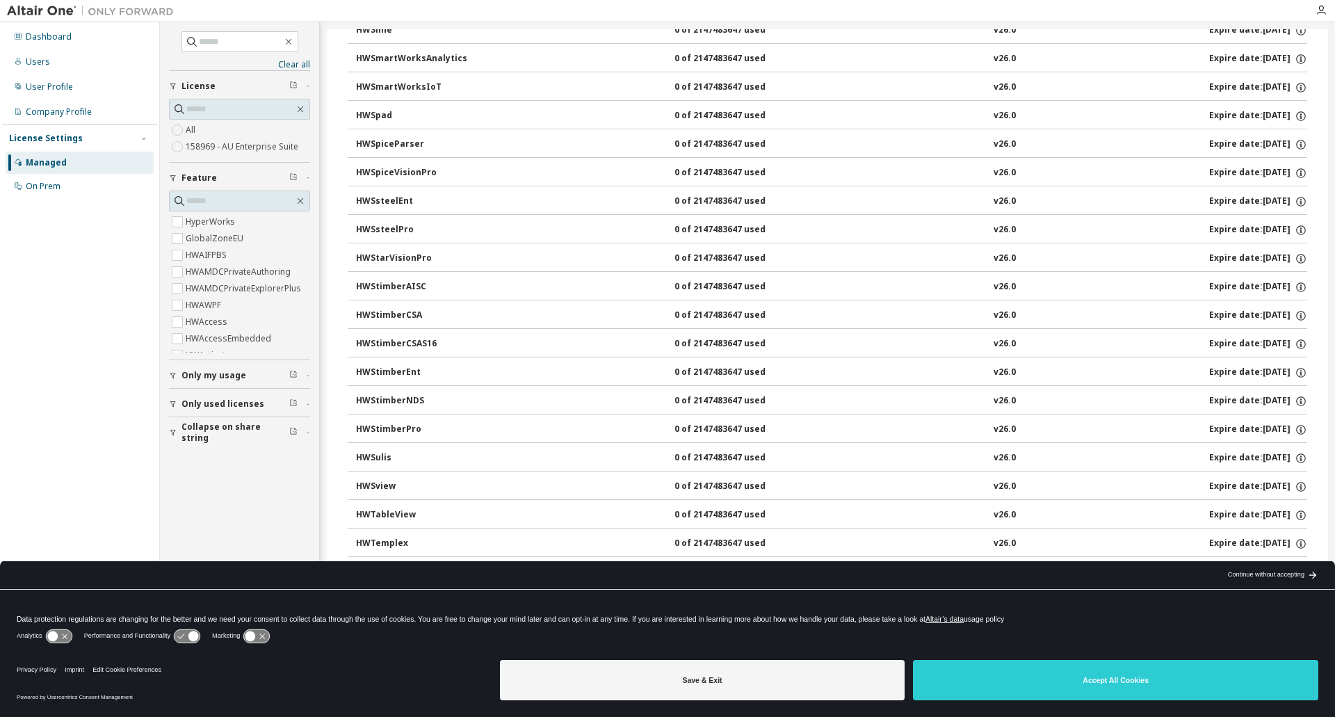
scroll to position [8869, 0]
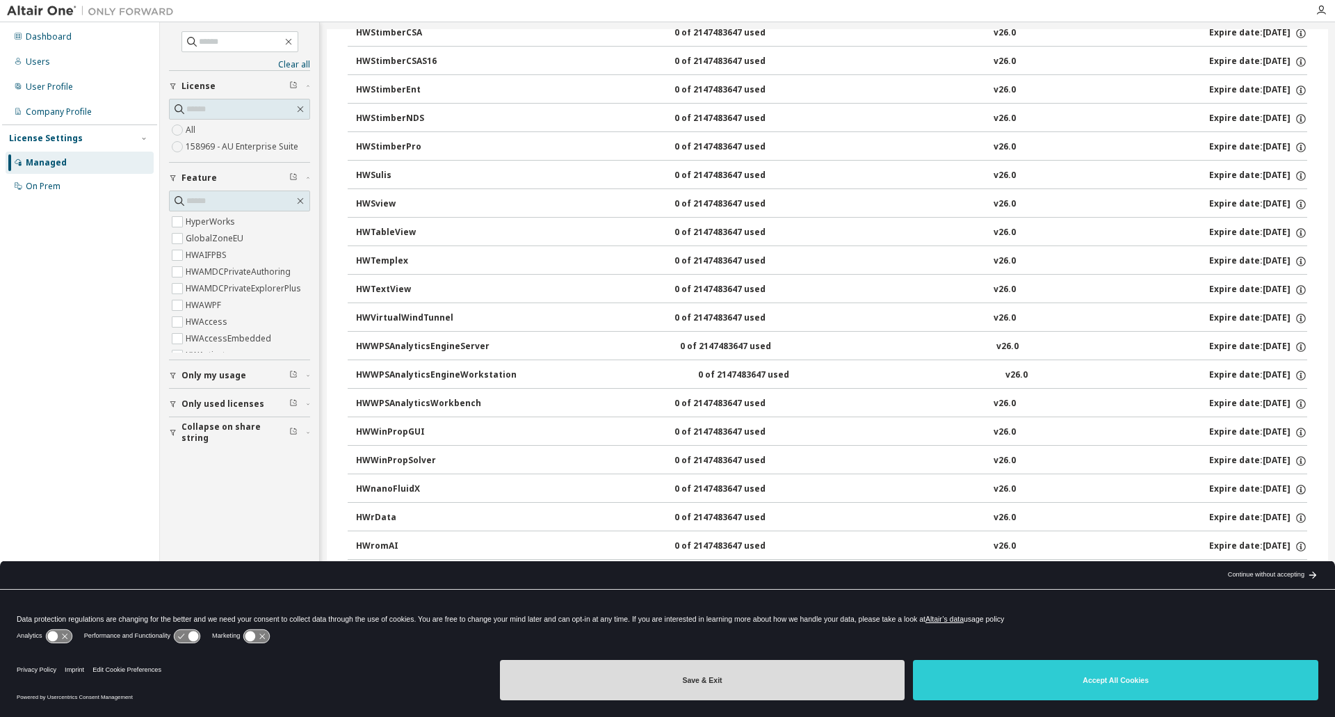
click at [836, 684] on button "Save & Exit" at bounding box center [702, 680] width 405 height 40
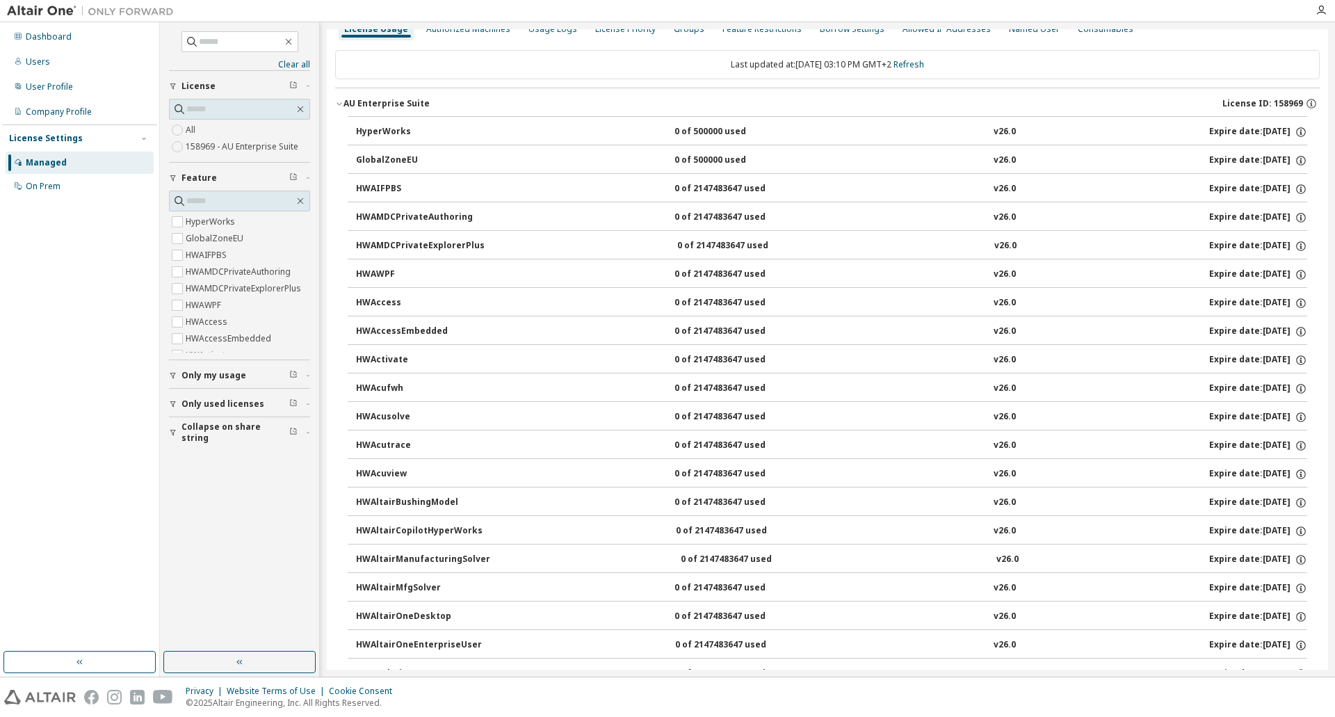
scroll to position [0, 0]
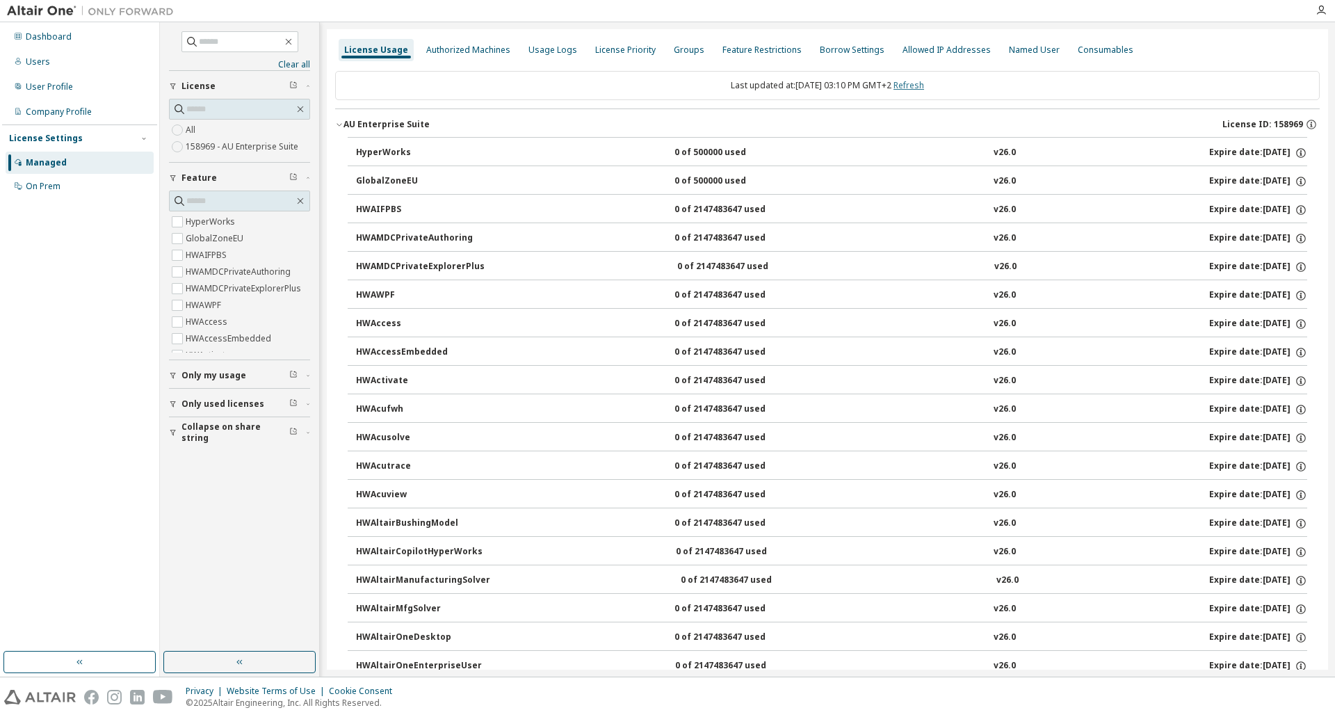
click at [922, 83] on link "Refresh" at bounding box center [908, 85] width 31 height 12
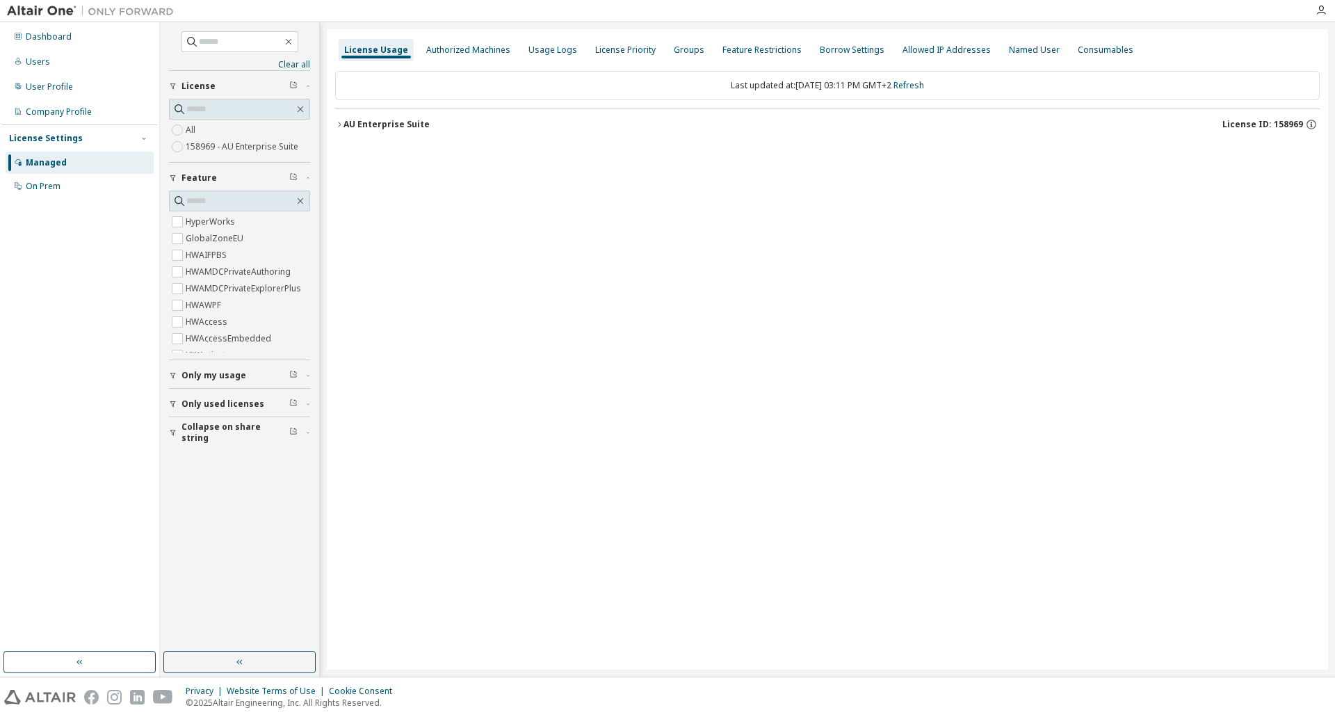
click at [341, 120] on icon "button" at bounding box center [339, 124] width 8 height 8
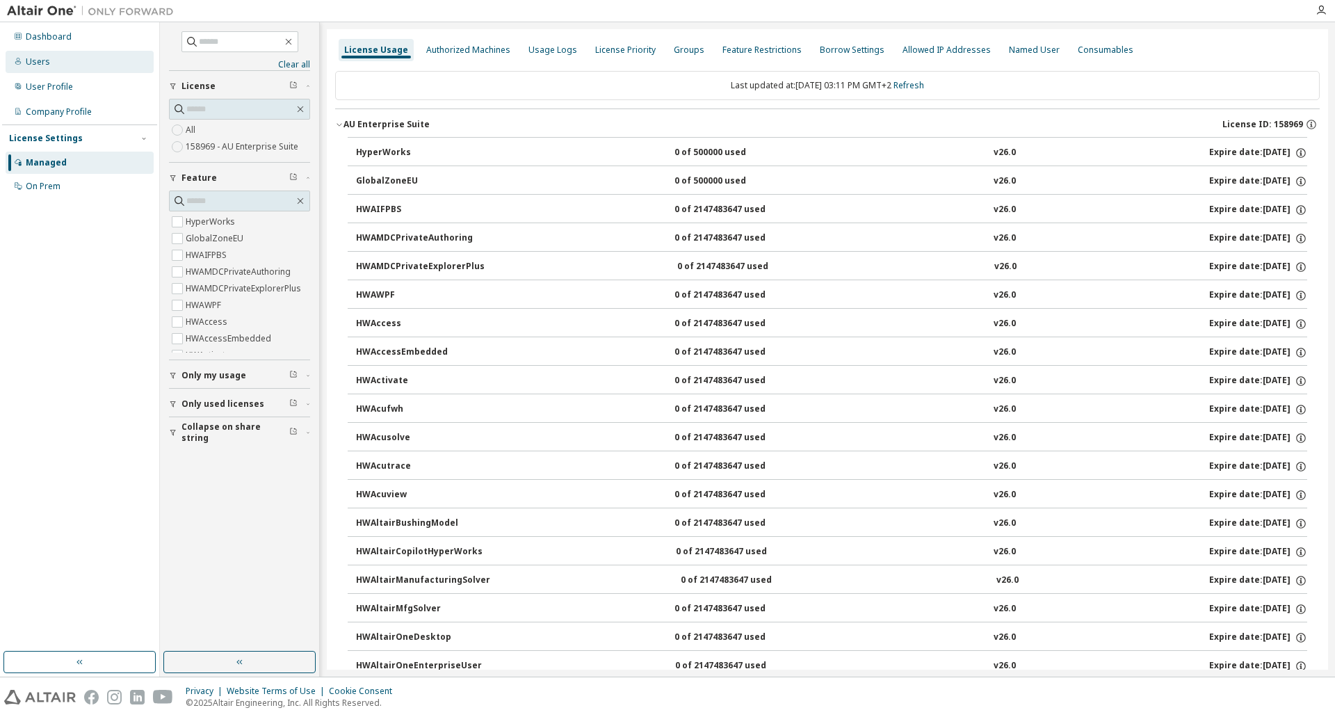
click at [30, 65] on div "Users" at bounding box center [38, 61] width 24 height 11
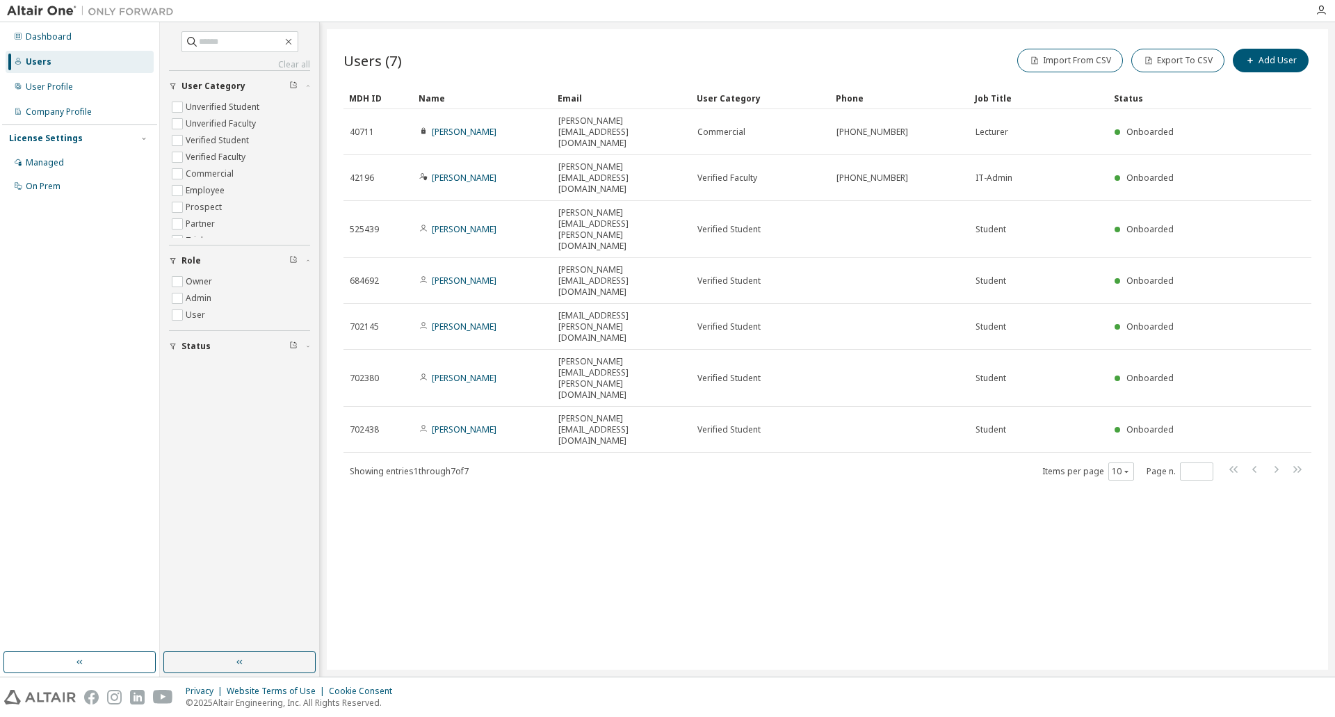
click at [49, 148] on div "License Settings Managed On Prem" at bounding box center [79, 161] width 155 height 74
click at [42, 161] on div "Managed" at bounding box center [45, 162] width 38 height 11
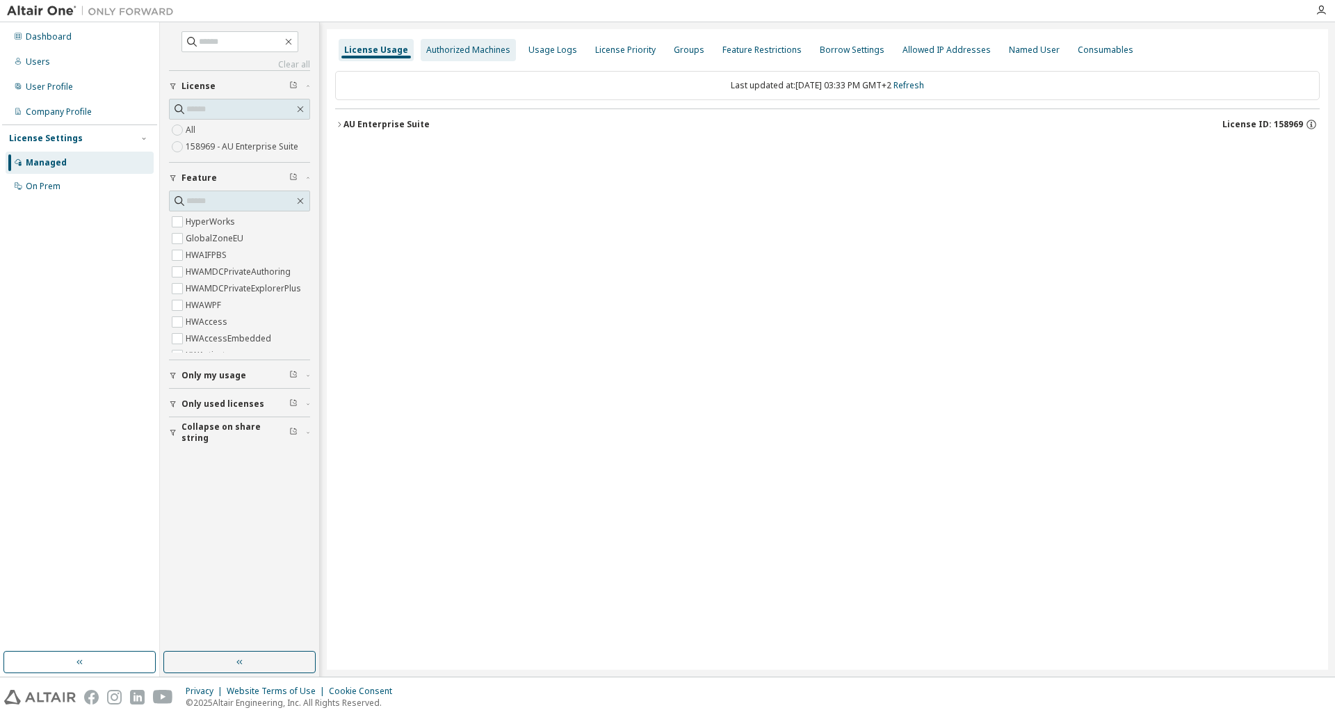
click at [465, 50] on div "Authorized Machines" at bounding box center [468, 49] width 84 height 11
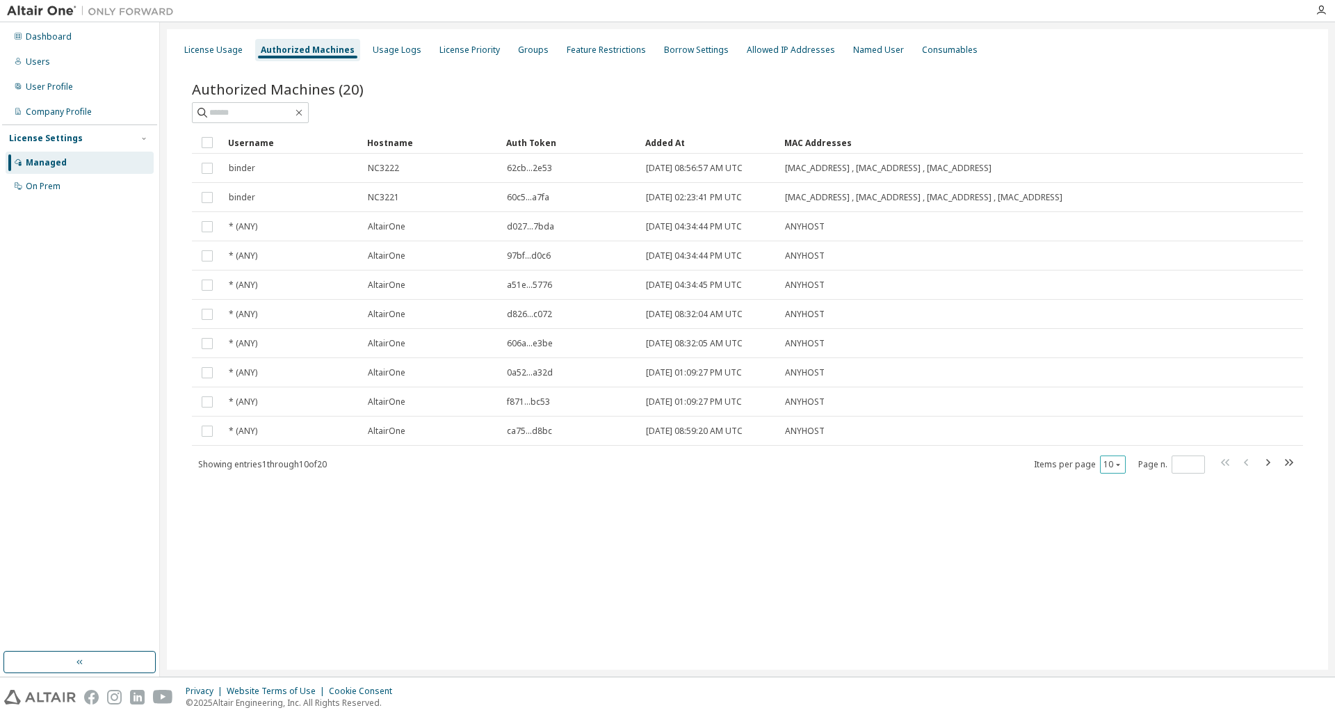
click at [1113, 466] on button "10" at bounding box center [1112, 464] width 19 height 11
click at [1115, 547] on div "100" at bounding box center [1155, 550] width 111 height 17
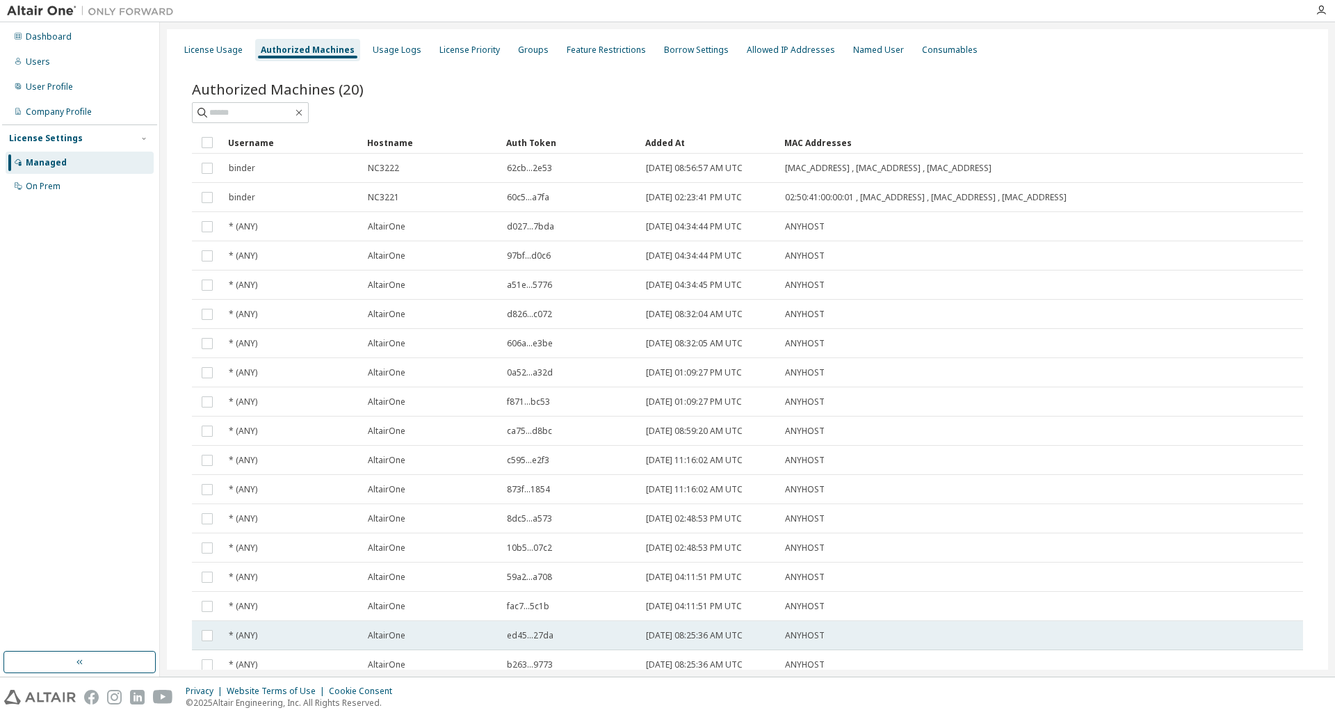
scroll to position [152, 0]
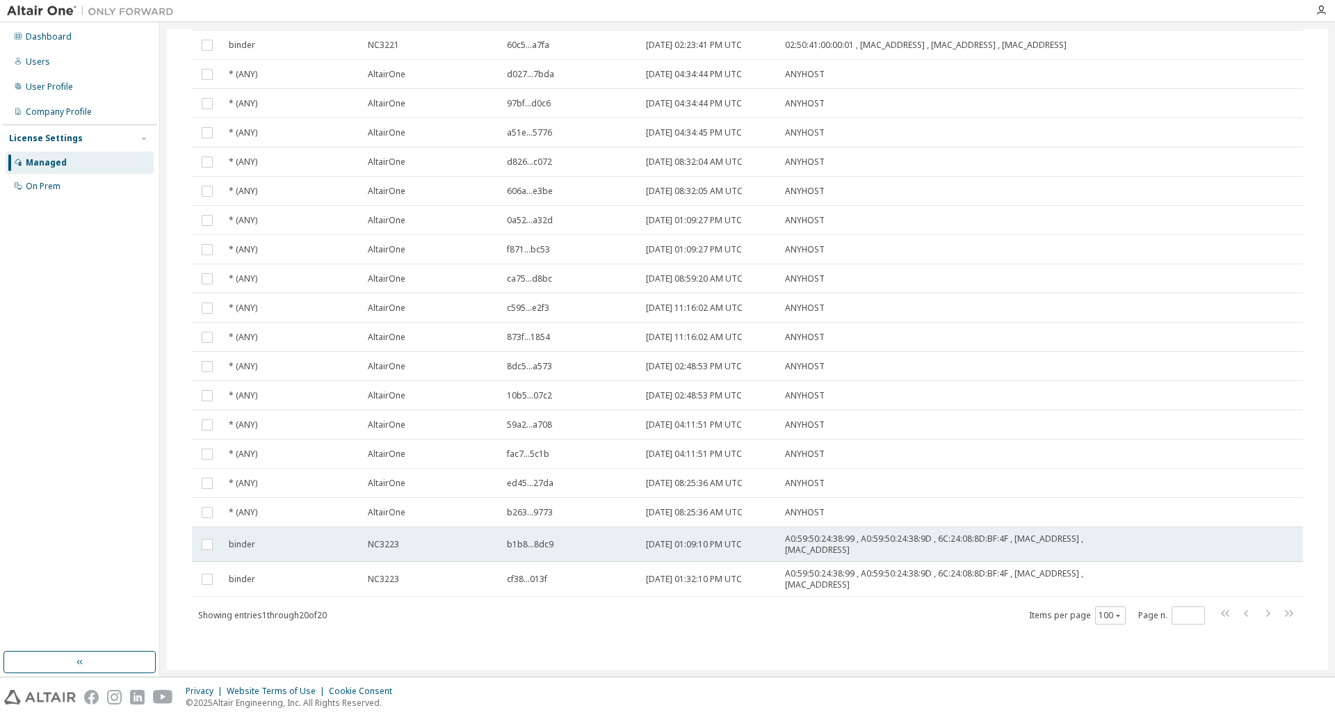
click at [248, 544] on span "binder" at bounding box center [242, 544] width 26 height 11
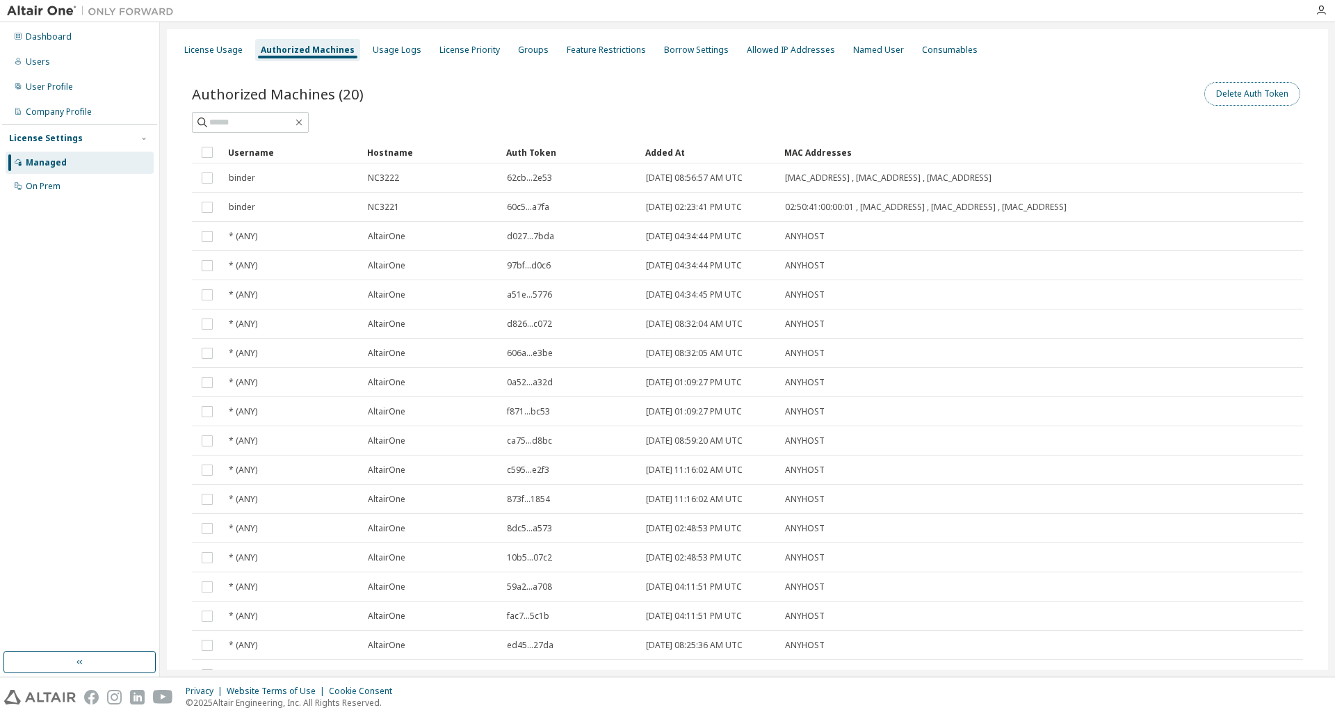
click at [1236, 95] on button "Delete Auth Token" at bounding box center [1252, 94] width 96 height 24
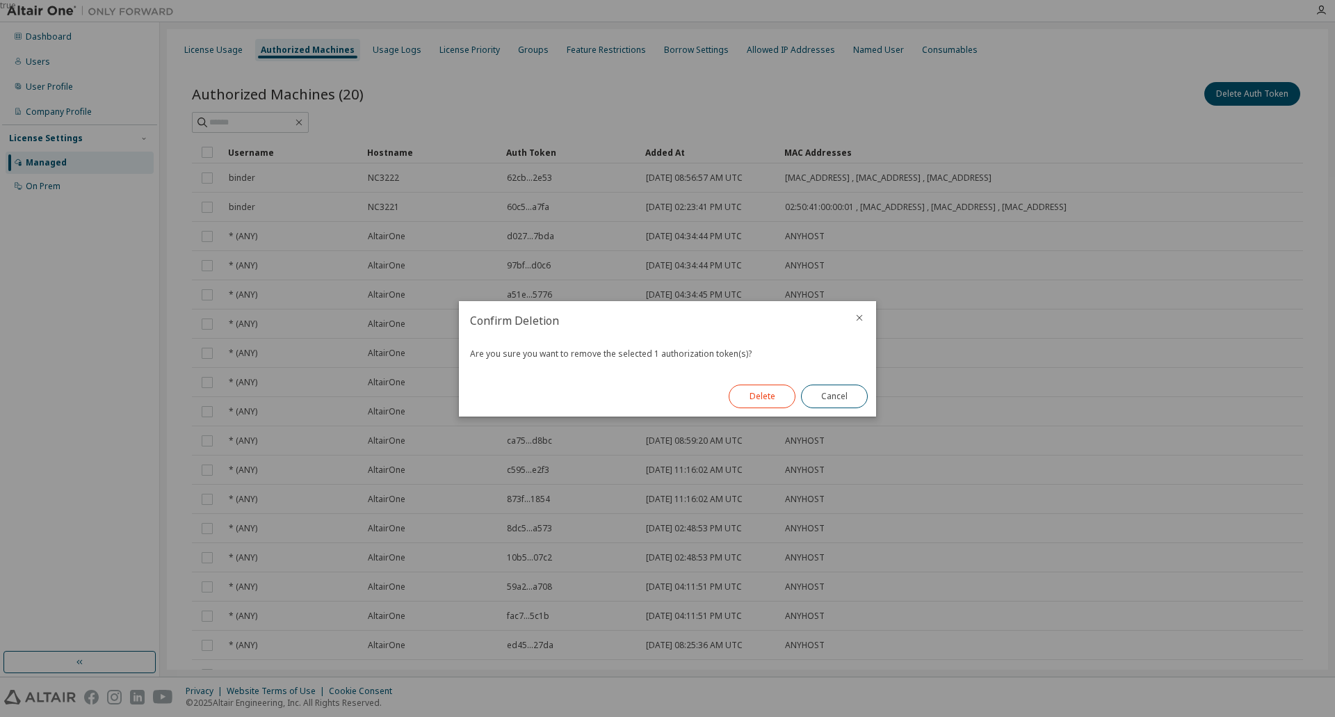
click at [751, 394] on button "Delete" at bounding box center [761, 396] width 67 height 24
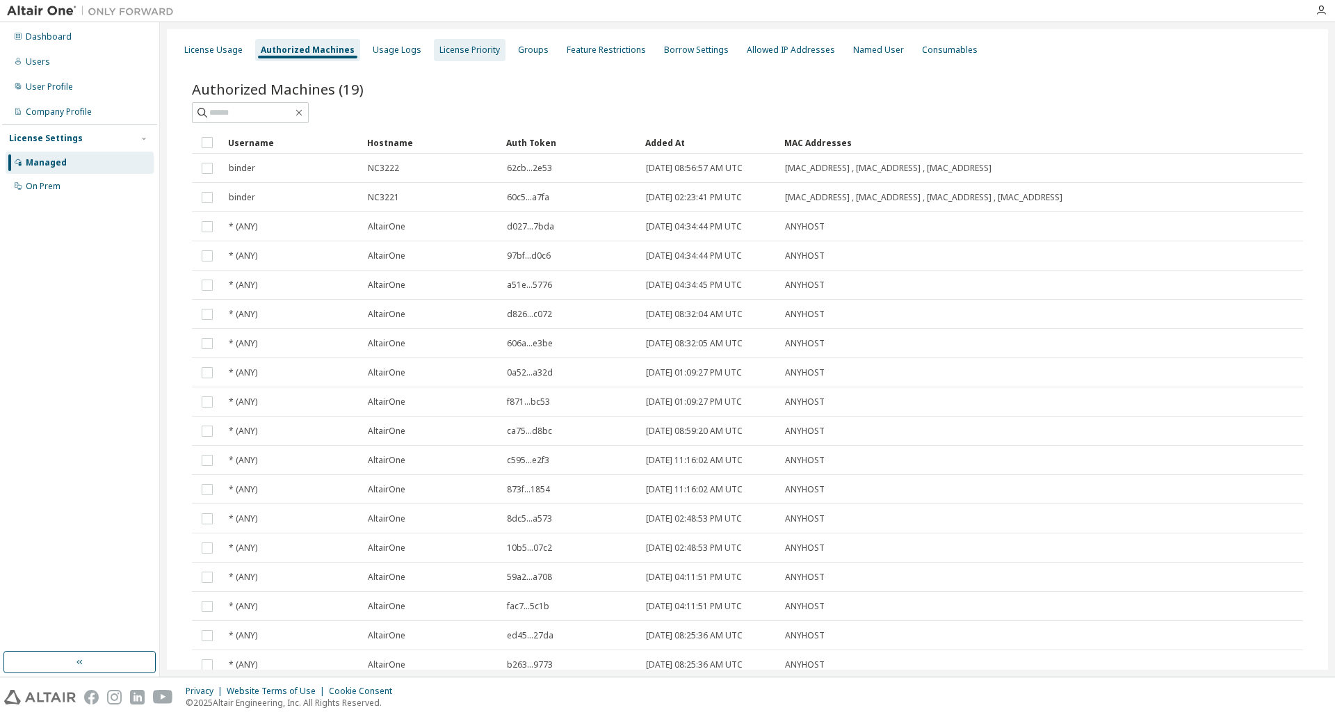
click at [447, 45] on div "License Priority" at bounding box center [469, 49] width 60 height 11
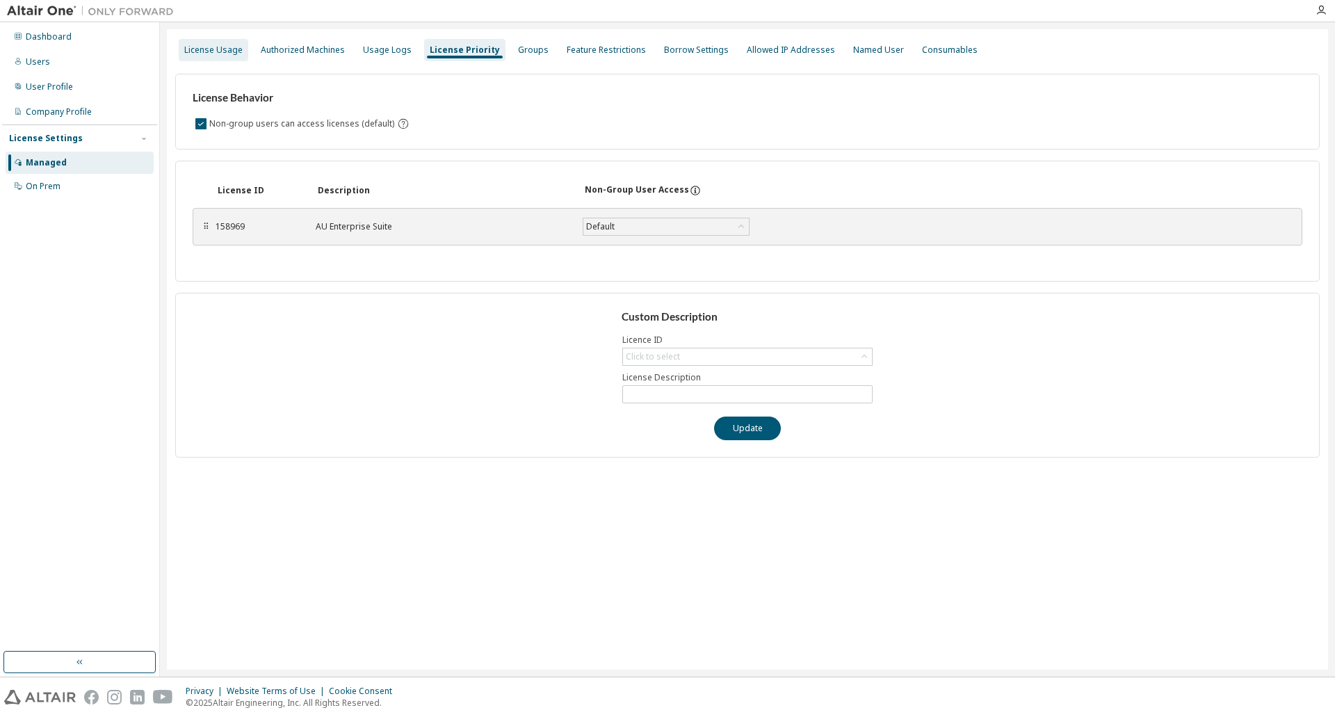
click at [223, 47] on div "License Usage" at bounding box center [213, 49] width 58 height 11
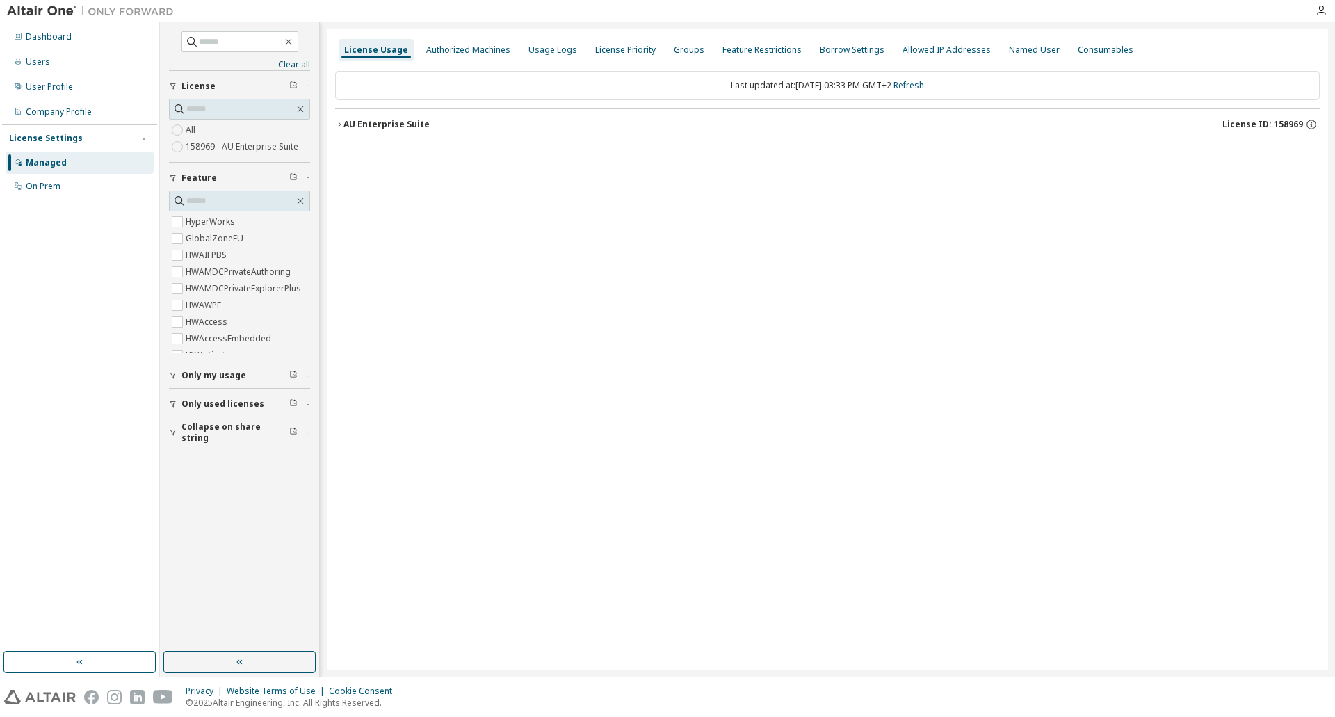
click at [340, 124] on icon "button" at bounding box center [339, 124] width 3 height 5
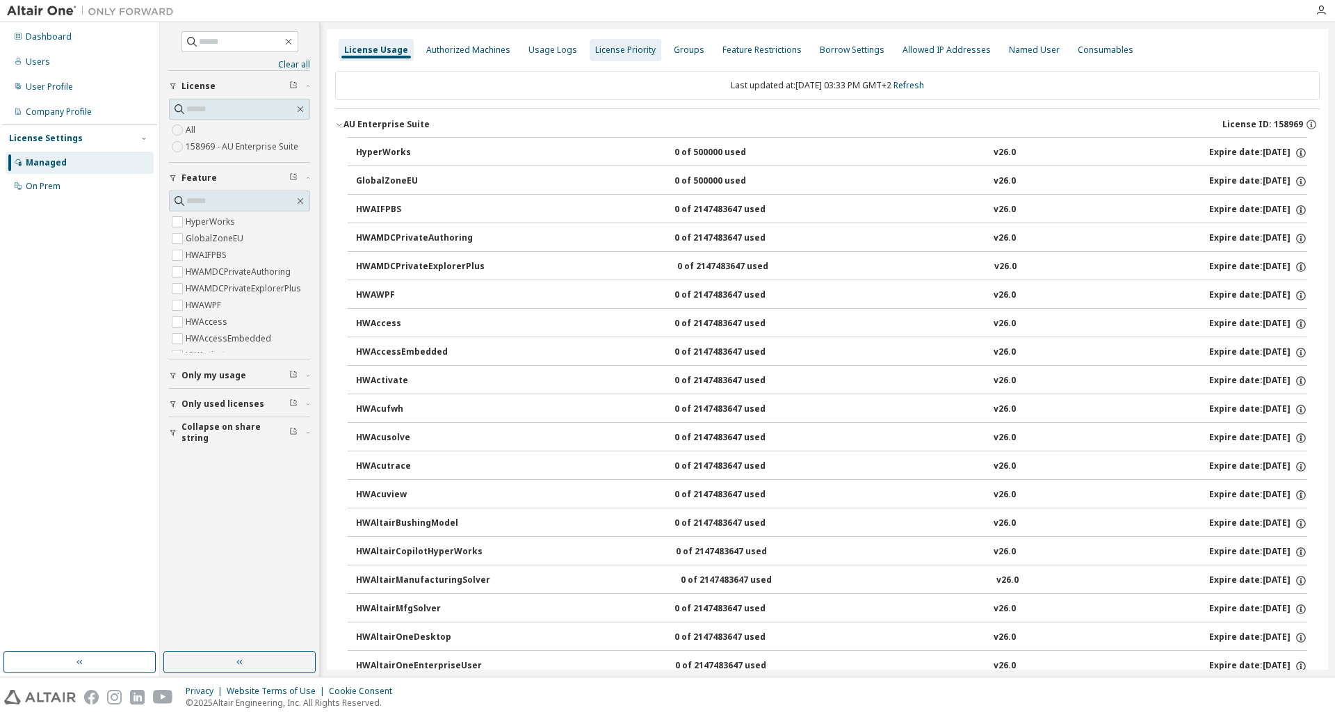
click at [473, 50] on div "Authorized Machines" at bounding box center [468, 49] width 84 height 11
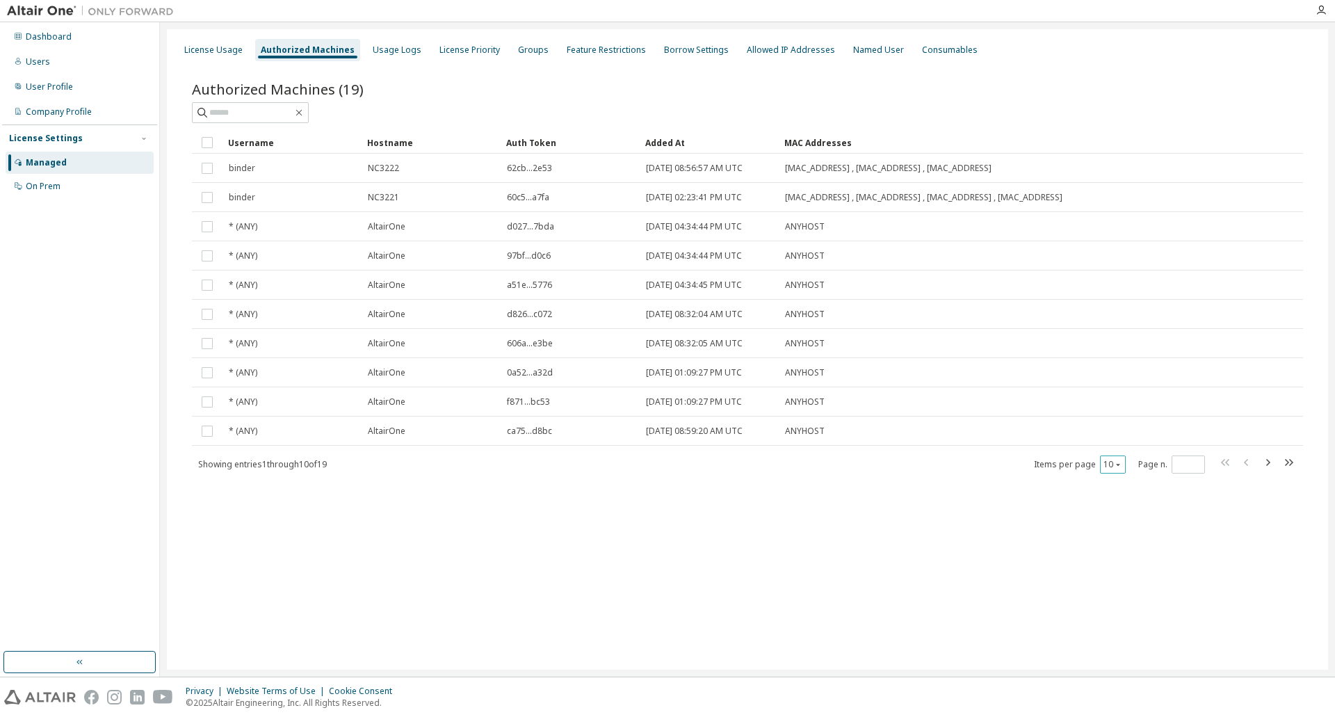
click at [1118, 468] on button "10" at bounding box center [1112, 464] width 19 height 11
click at [1124, 550] on div "100" at bounding box center [1155, 550] width 111 height 17
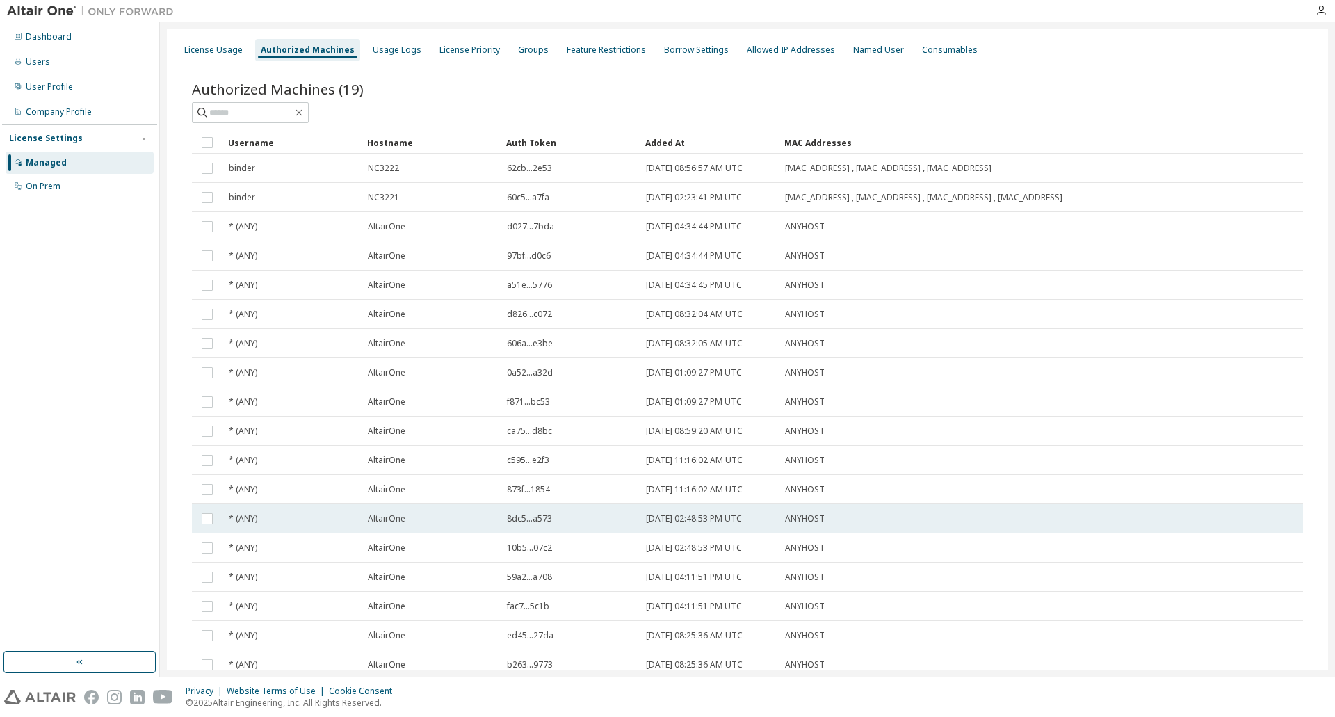
scroll to position [117, 0]
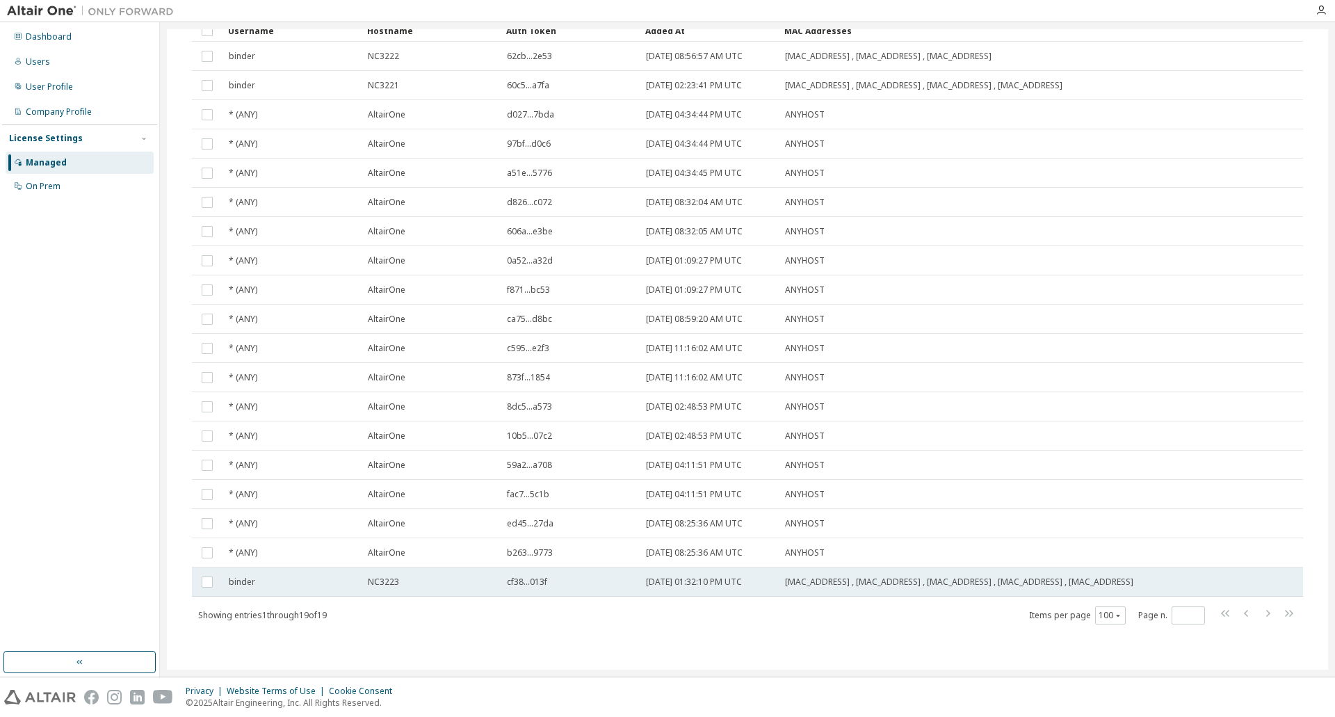
click at [665, 584] on span "[DATE] 01:32:10 PM UTC" at bounding box center [694, 581] width 96 height 11
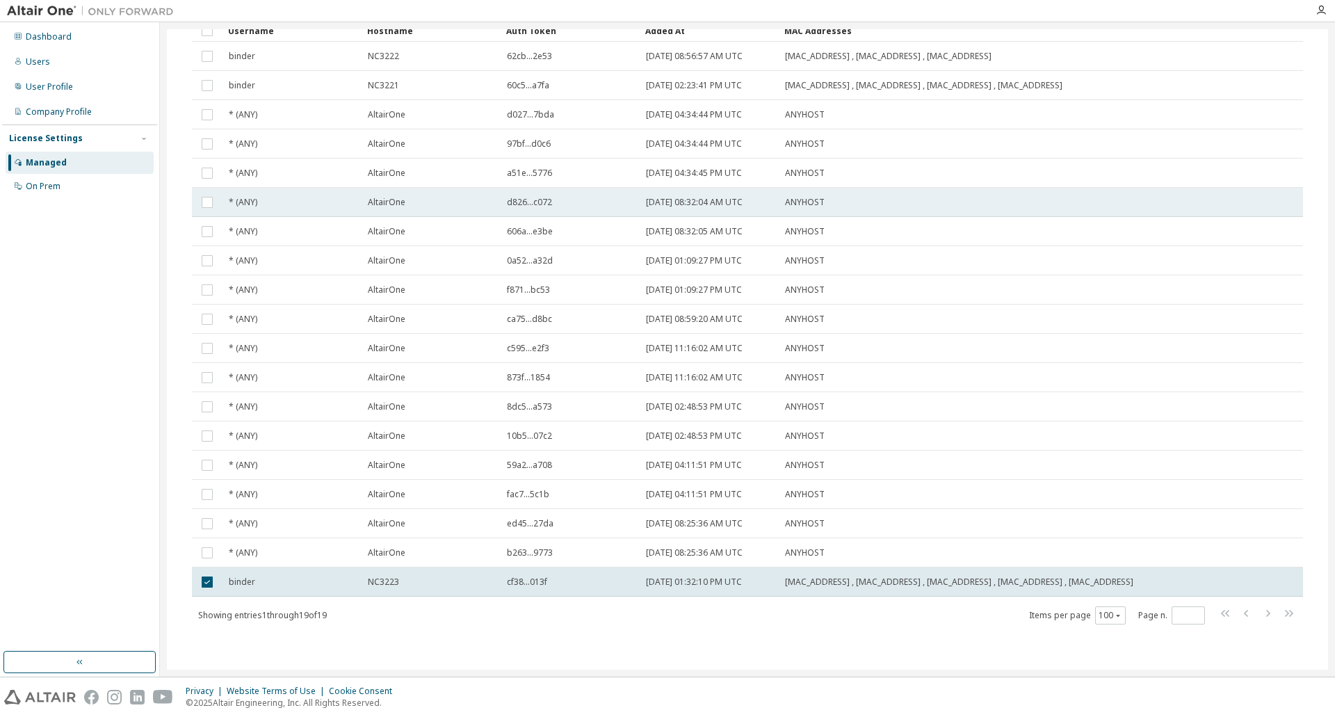
scroll to position [0, 0]
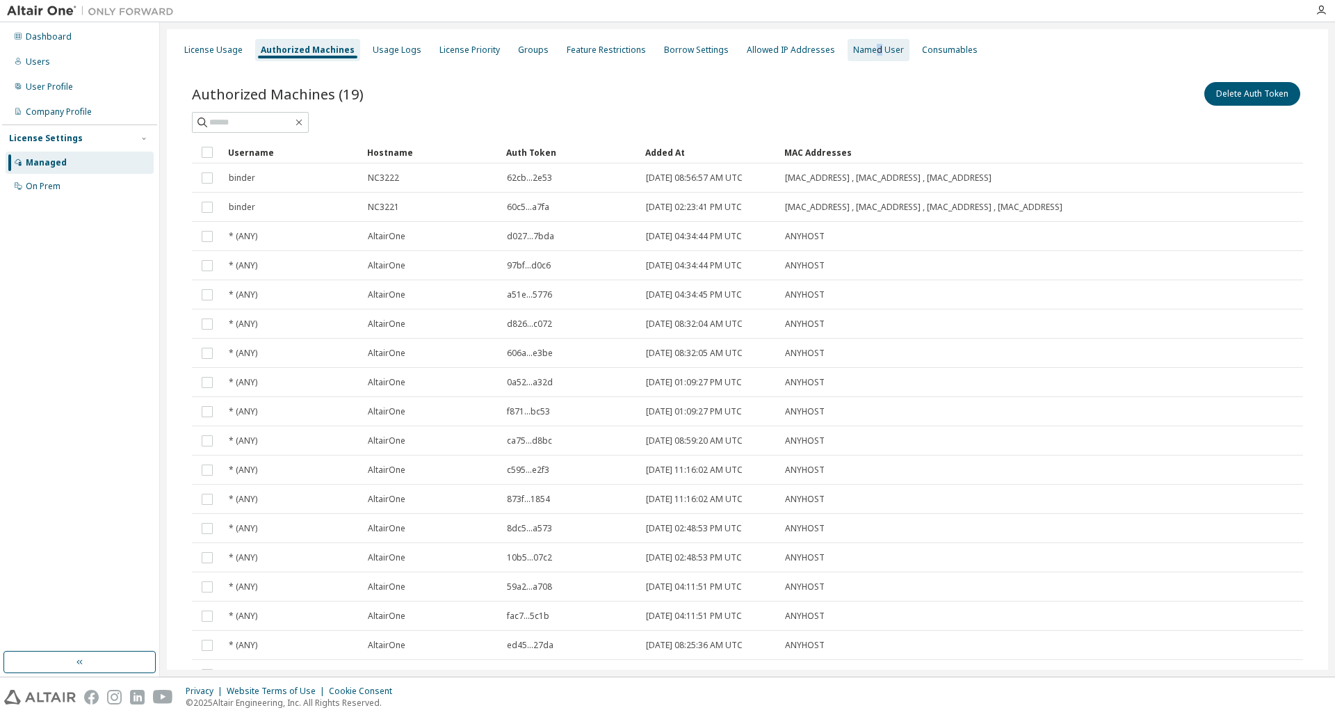
drag, startPoint x: 858, startPoint y: 52, endPoint x: 851, endPoint y: 54, distance: 7.3
click at [852, 56] on div "Named User" at bounding box center [878, 50] width 62 height 22
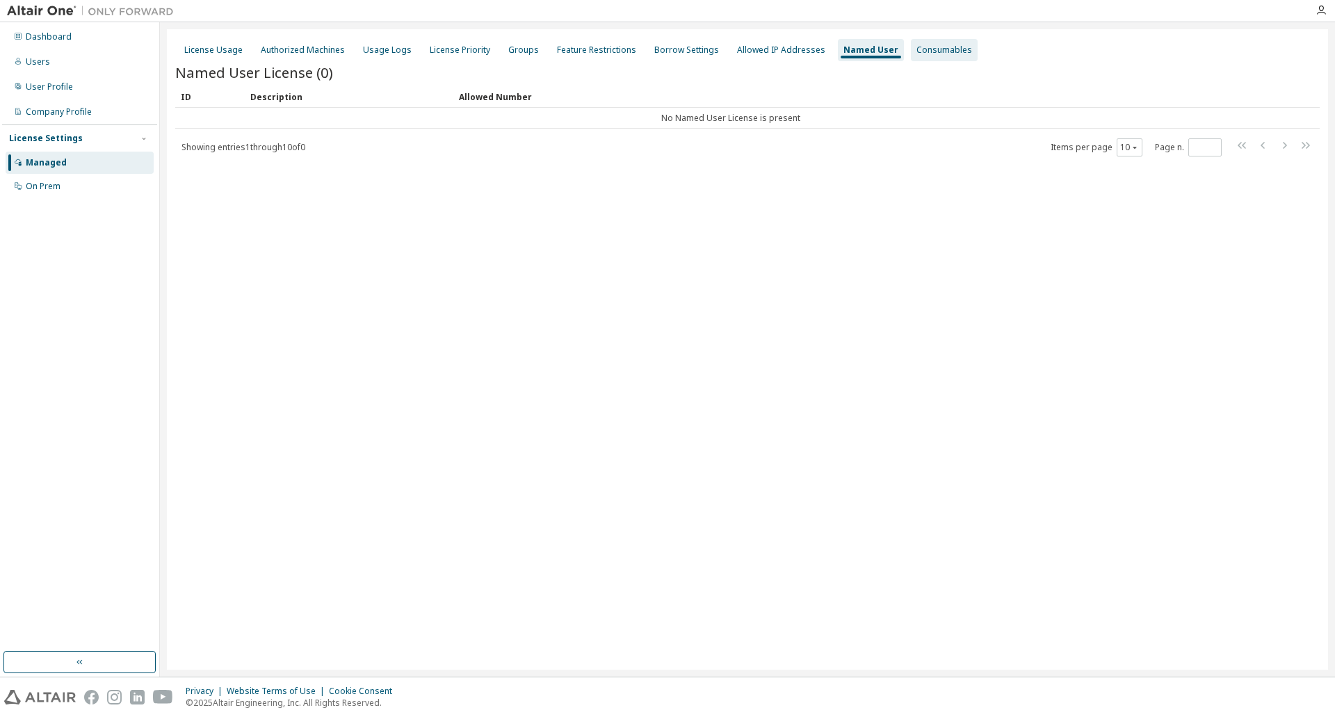
click at [926, 46] on div "Consumables" at bounding box center [944, 49] width 56 height 11
